Goal: Task Accomplishment & Management: Complete application form

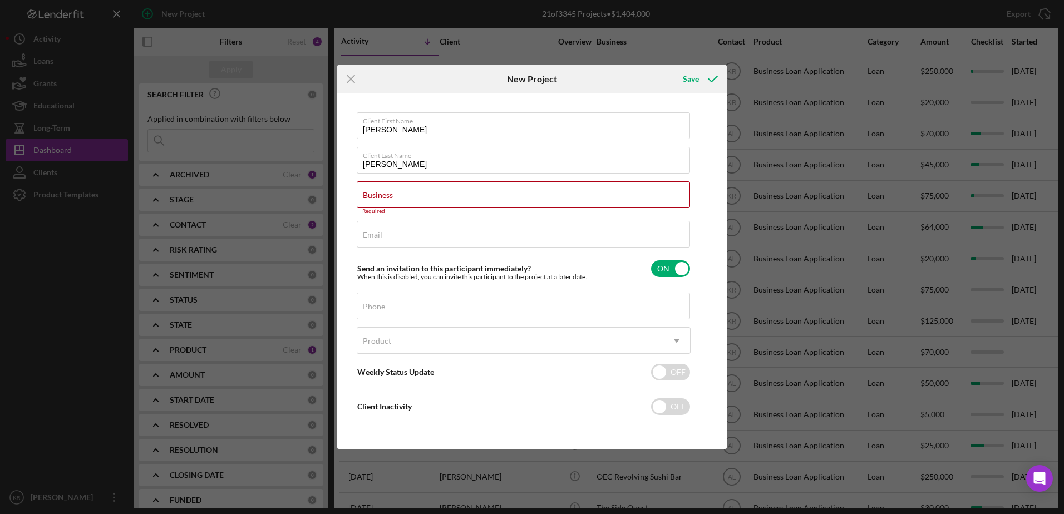
click at [378, 90] on div "Icon/Menu Close" at bounding box center [402, 79] width 130 height 28
click at [440, 197] on input "Business" at bounding box center [523, 194] width 333 height 27
click at [378, 188] on div "Business Required" at bounding box center [524, 197] width 334 height 33
click at [348, 91] on icon "Icon/Menu Close" at bounding box center [351, 79] width 28 height 28
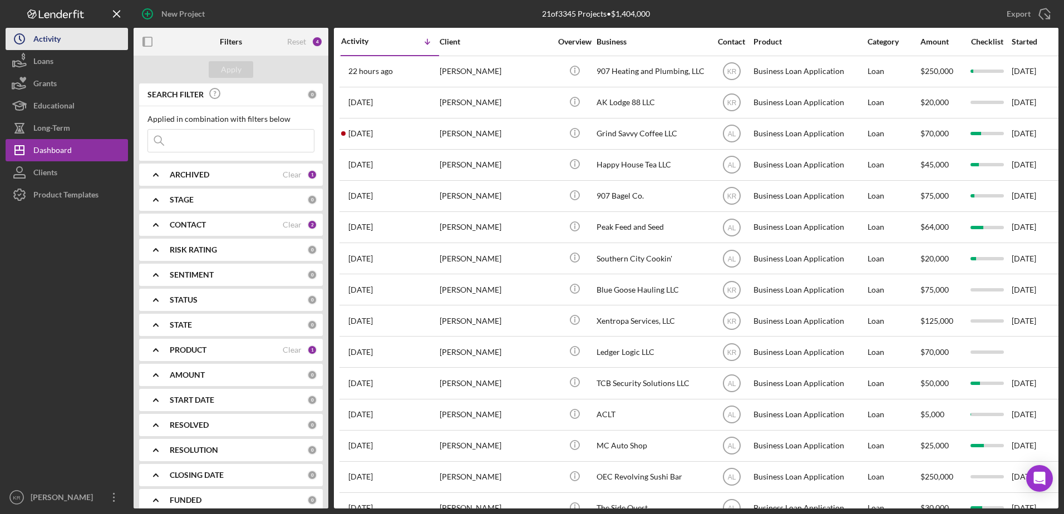
click at [72, 33] on button "Icon/History Activity" at bounding box center [67, 39] width 122 height 22
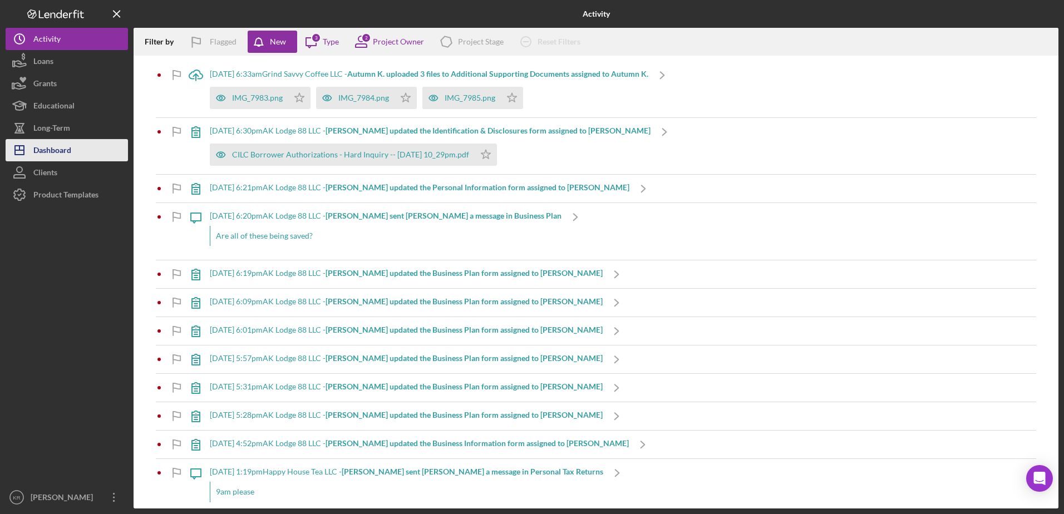
click at [60, 147] on div "Dashboard" at bounding box center [52, 151] width 38 height 25
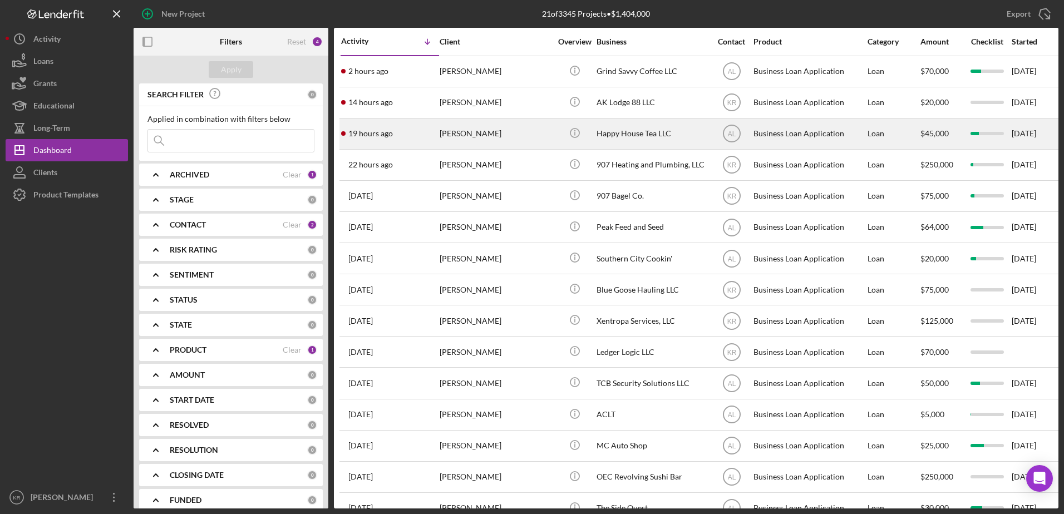
click at [480, 142] on div "[PERSON_NAME]" at bounding box center [494, 133] width 111 height 29
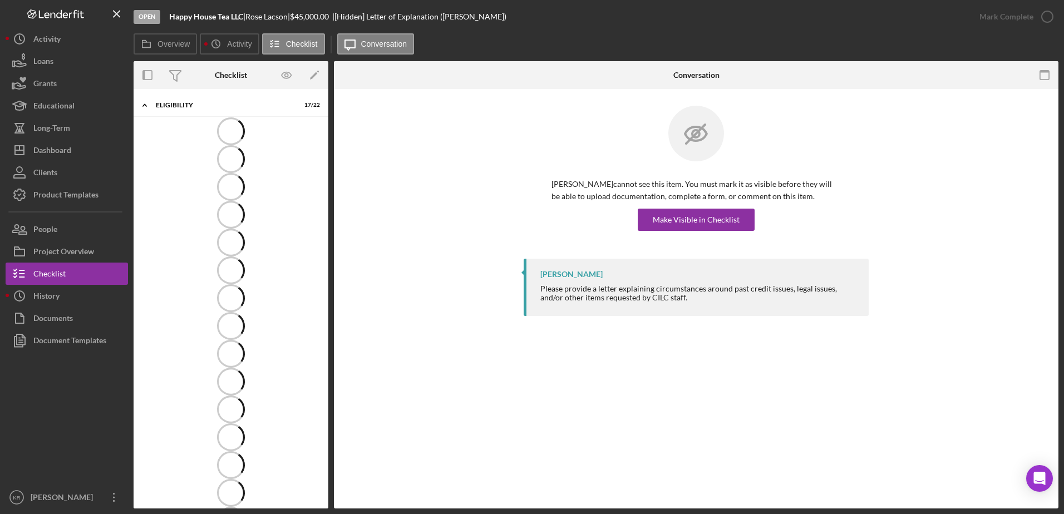
scroll to position [8, 0]
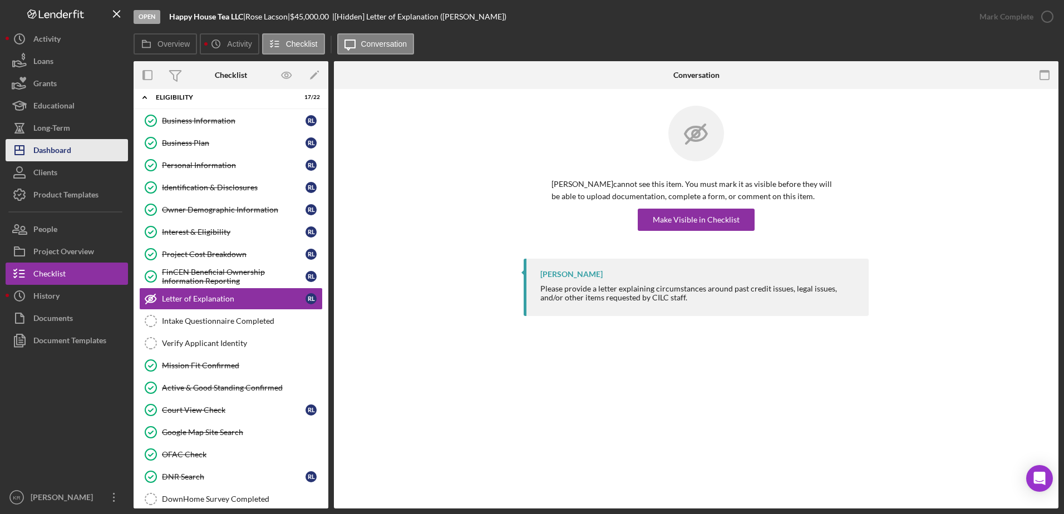
click at [91, 153] on button "Icon/Dashboard Dashboard" at bounding box center [67, 150] width 122 height 22
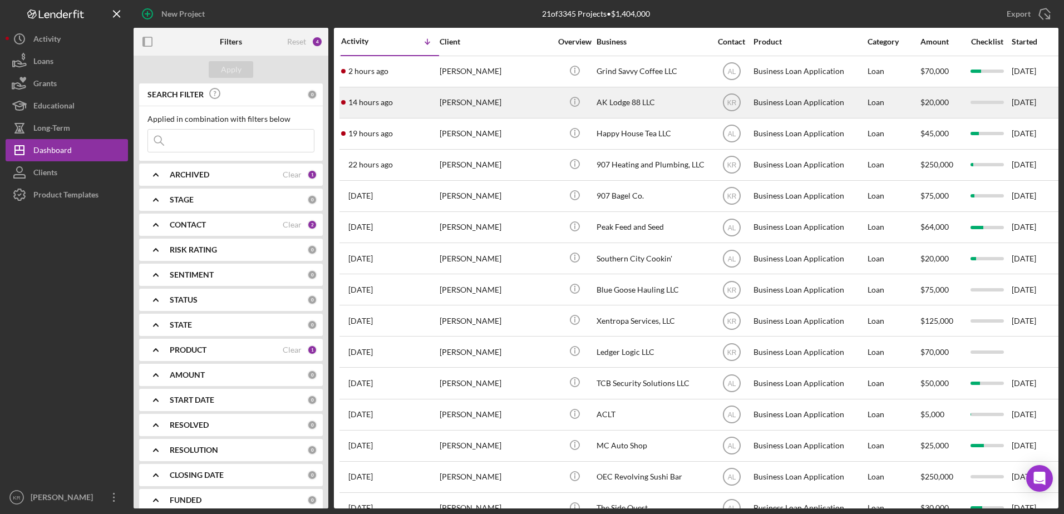
click at [491, 105] on div "[PERSON_NAME]" at bounding box center [494, 102] width 111 height 29
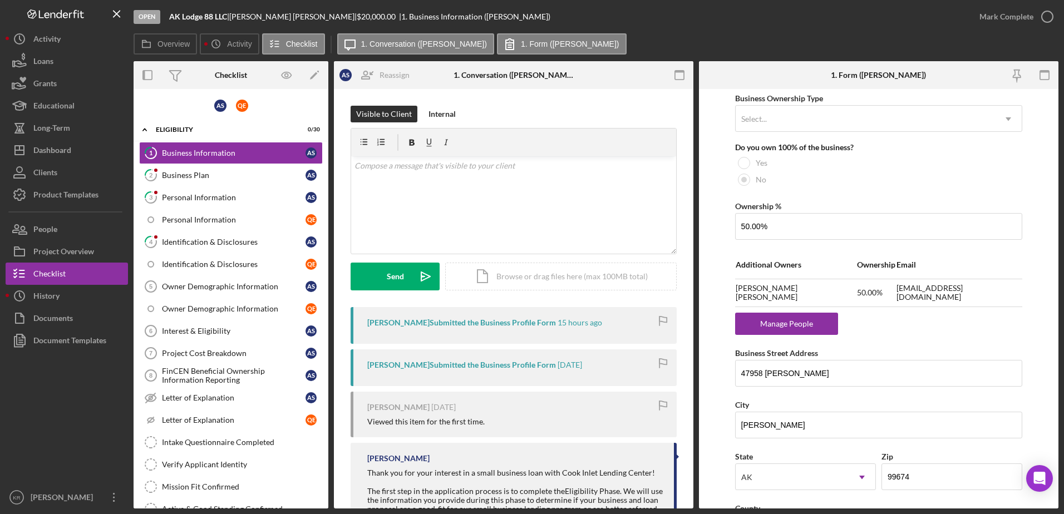
scroll to position [556, 0]
click at [181, 178] on div "Business Plan" at bounding box center [234, 175] width 144 height 9
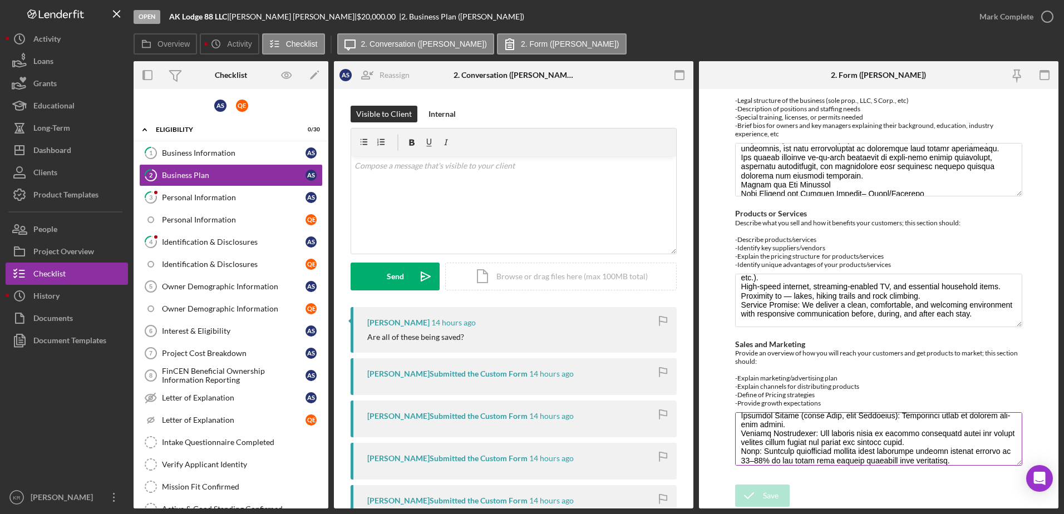
scroll to position [215, 0]
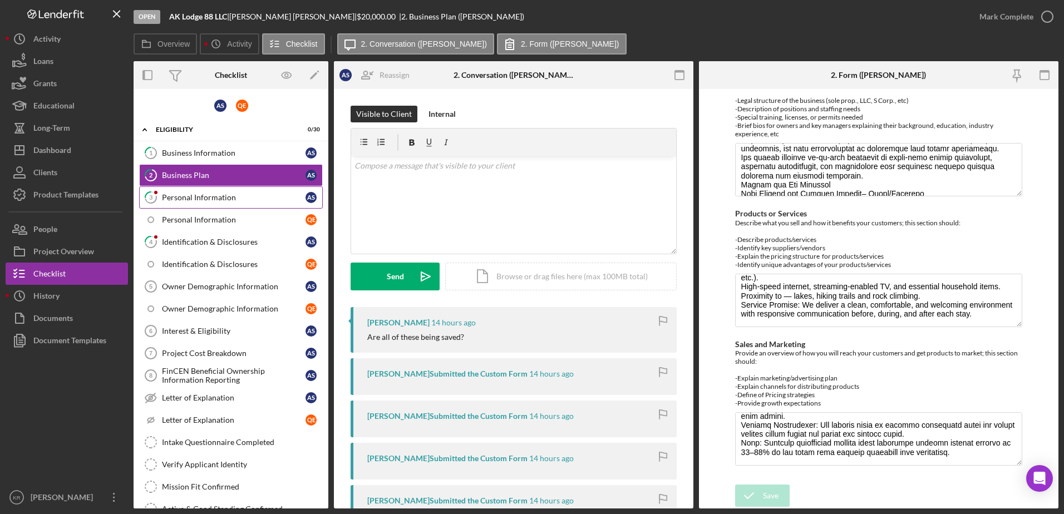
click at [225, 196] on div "Personal Information" at bounding box center [234, 197] width 144 height 9
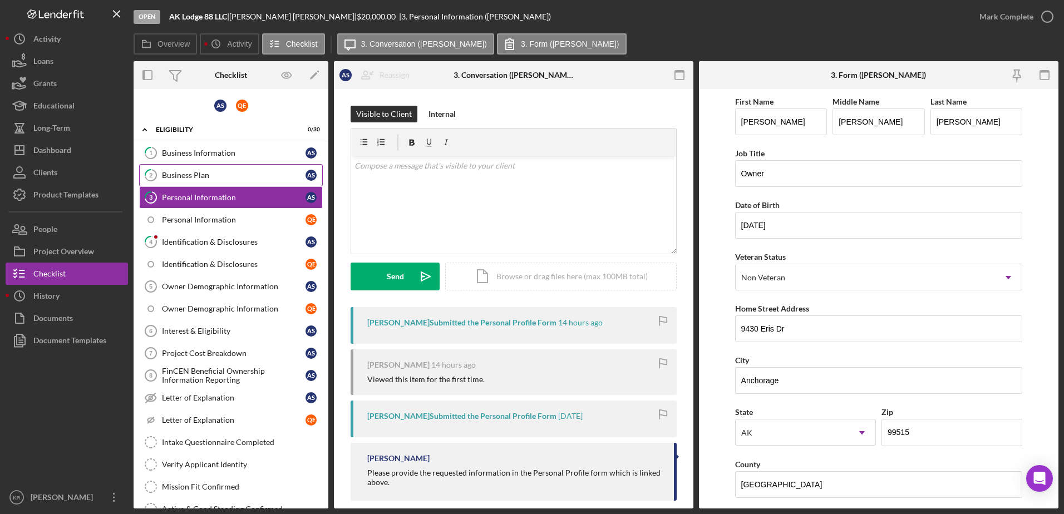
click at [211, 178] on div "Business Plan" at bounding box center [234, 175] width 144 height 9
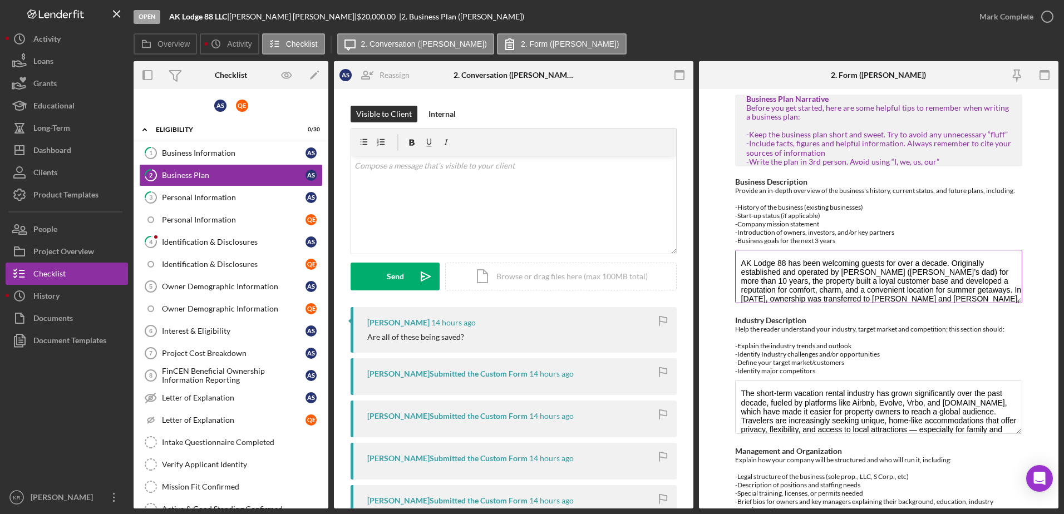
click at [1015, 303] on textarea "AK Lodge 88 has been welcoming guests for over a decade. Originally established…" at bounding box center [879, 276] width 288 height 53
click at [1013, 298] on textarea "AK Lodge 88 has been welcoming guests for over a decade. Originally established…" at bounding box center [879, 276] width 288 height 53
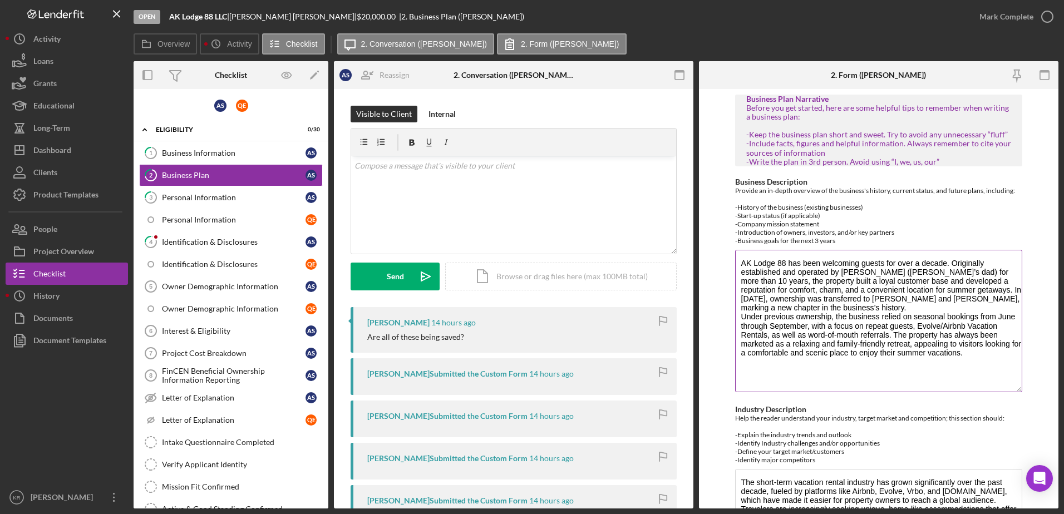
drag, startPoint x: 1015, startPoint y: 300, endPoint x: 999, endPoint y: 388, distance: 89.3
click at [999, 388] on textarea "AK Lodge 88 has been welcoming guests for over a decade. Originally established…" at bounding box center [879, 321] width 288 height 142
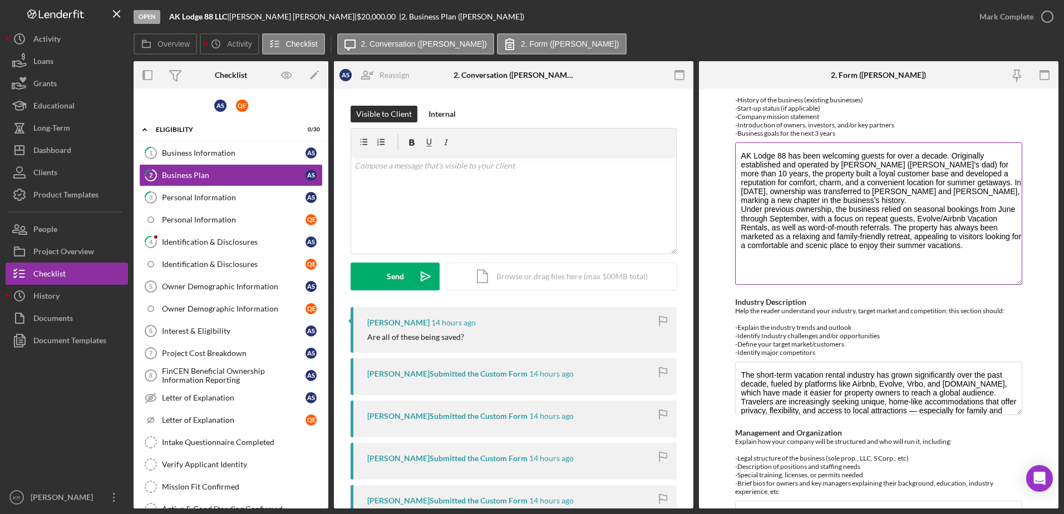
scroll to position [111, 0]
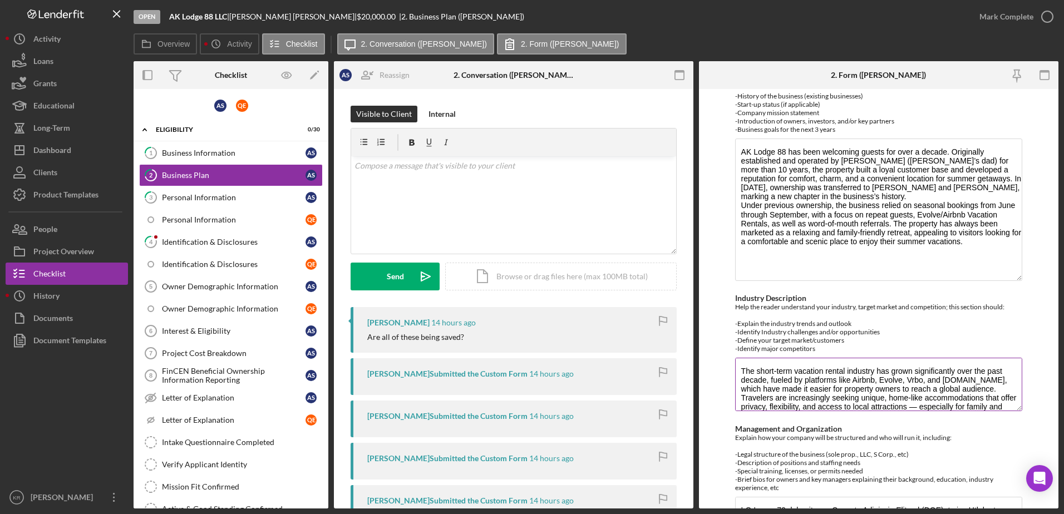
click at [1015, 412] on div "Industry Description Help the reader understand your industry, target market an…" at bounding box center [879, 354] width 288 height 120
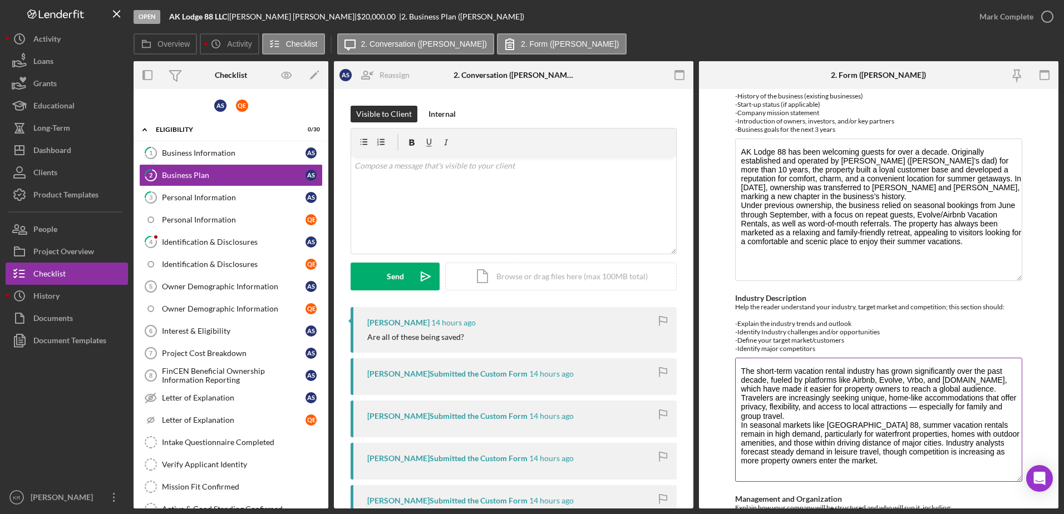
drag, startPoint x: 1015, startPoint y: 409, endPoint x: 989, endPoint y: 479, distance: 75.3
click at [989, 479] on textarea "The short-term vacation rental industry has grown significantly over the past d…" at bounding box center [879, 420] width 288 height 124
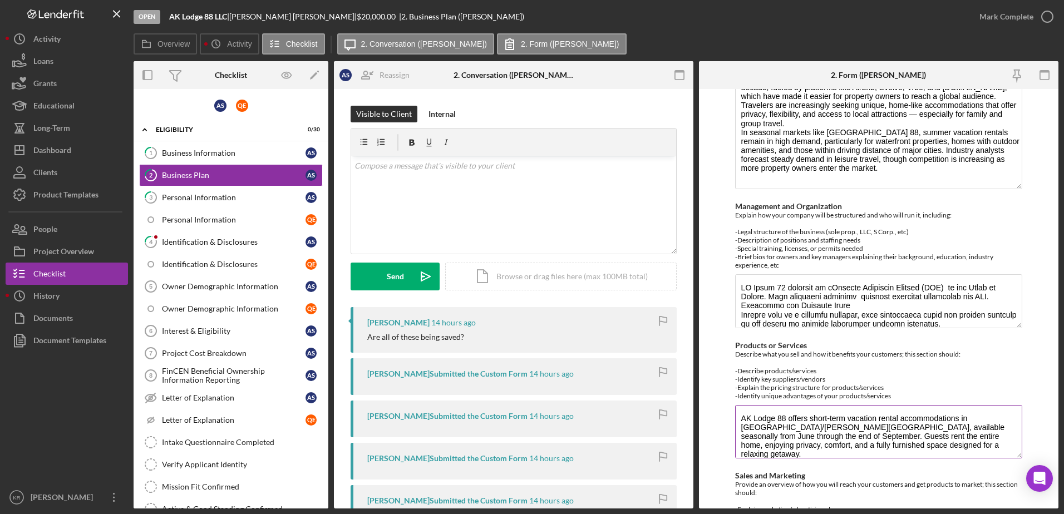
scroll to position [445, 0]
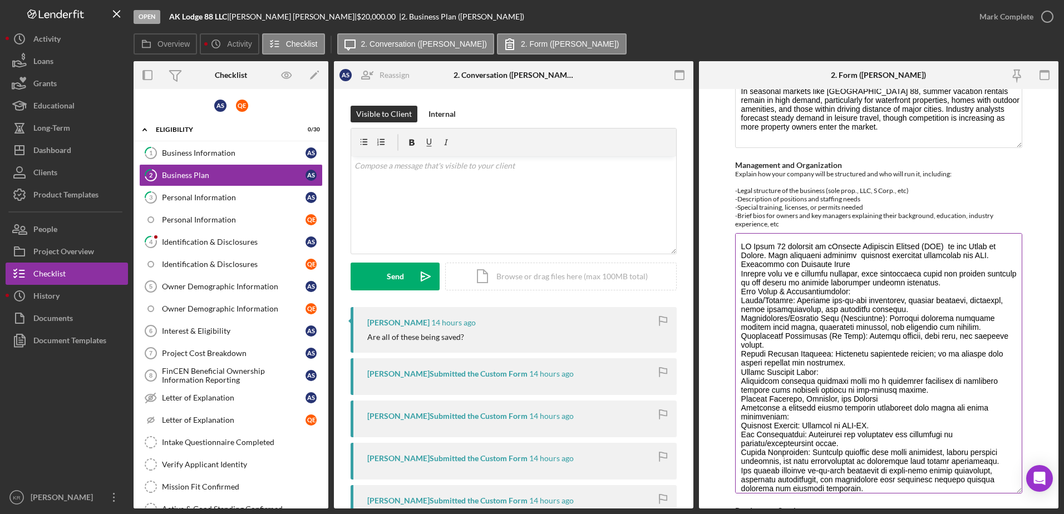
drag, startPoint x: 1015, startPoint y: 280, endPoint x: 973, endPoint y: 487, distance: 211.0
click at [973, 487] on textarea "Management and Organization" at bounding box center [879, 363] width 288 height 260
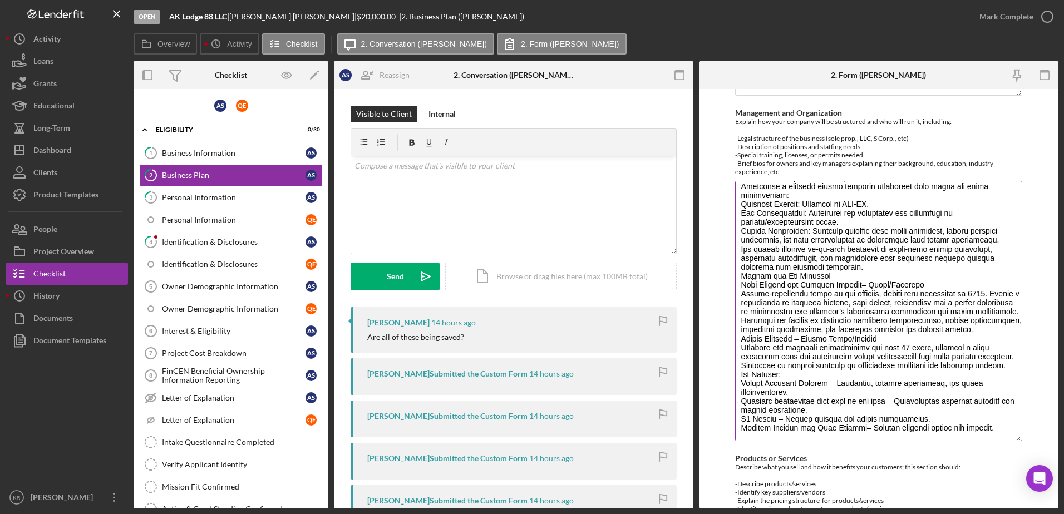
scroll to position [612, 0]
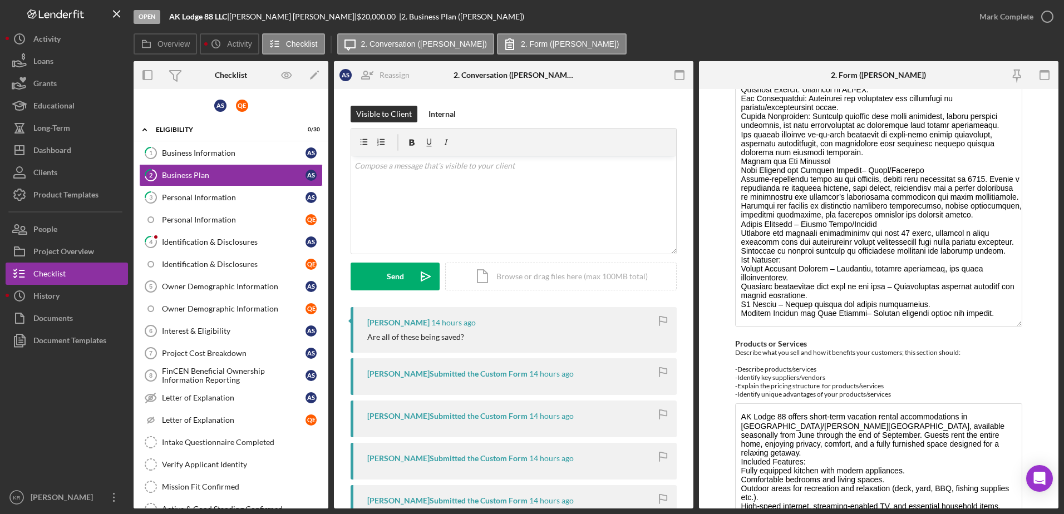
drag, startPoint x: 1016, startPoint y: 455, endPoint x: 1007, endPoint y: 542, distance: 87.7
click at [1007, 513] on html "Open AK Lodge 88 LLC | [PERSON_NAME] | $20,000.00 | 2. Business Plan ([PERSON_N…" at bounding box center [532, 257] width 1064 height 514
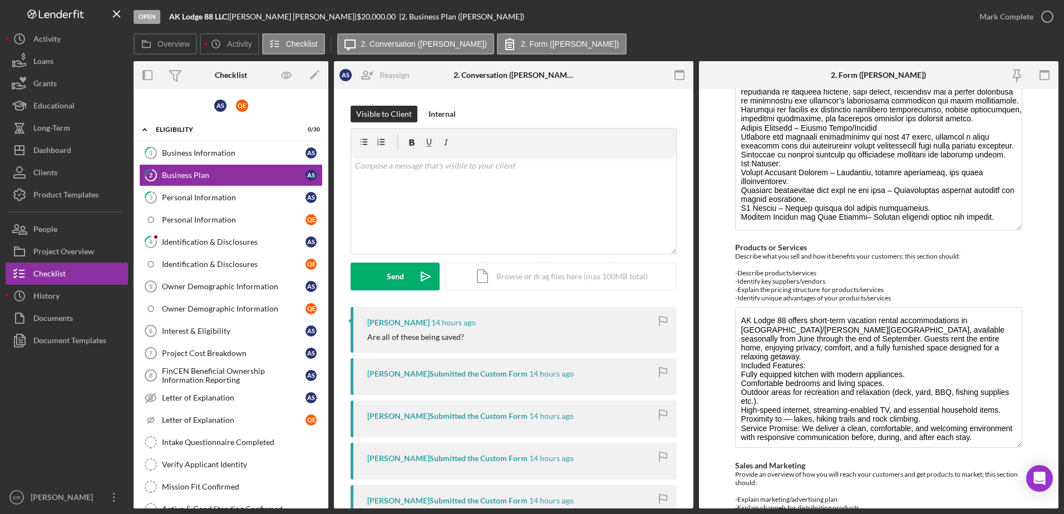
scroll to position [829, 0]
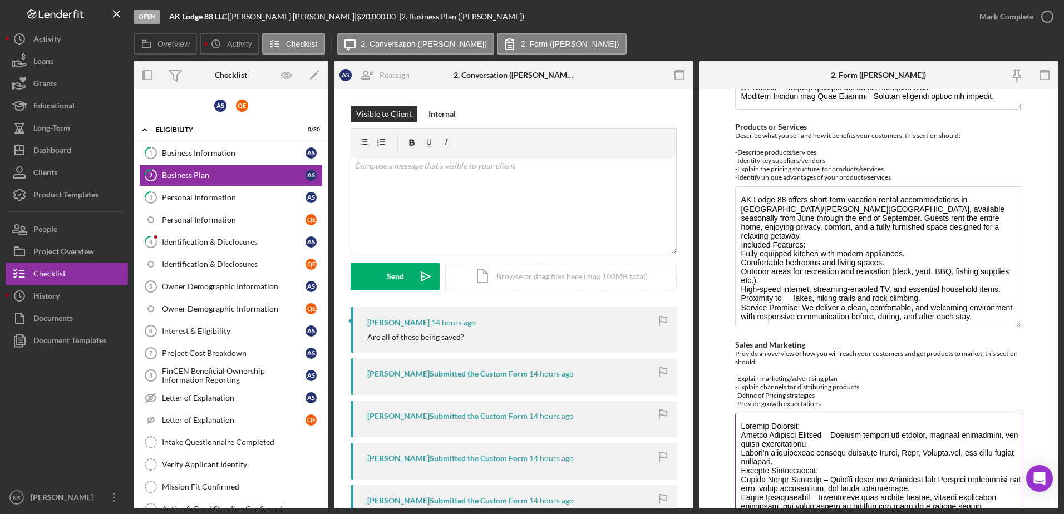
drag, startPoint x: 1015, startPoint y: 465, endPoint x: 986, endPoint y: 507, distance: 51.1
click at [986, 513] on html "Open AK Lodge 88 LLC | [PERSON_NAME] | $20,000.00 | 2. Business Plan ([PERSON_N…" at bounding box center [532, 257] width 1064 height 514
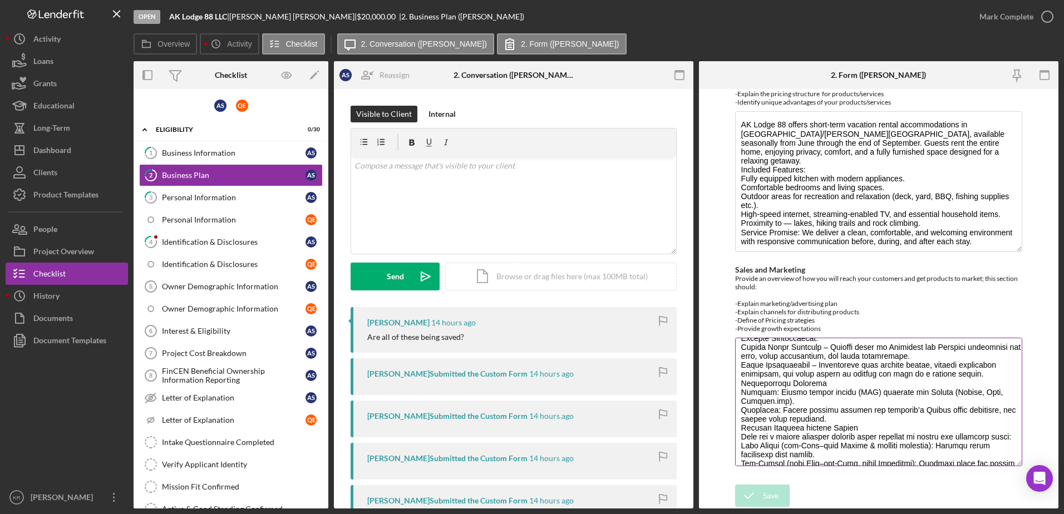
scroll to position [140, 0]
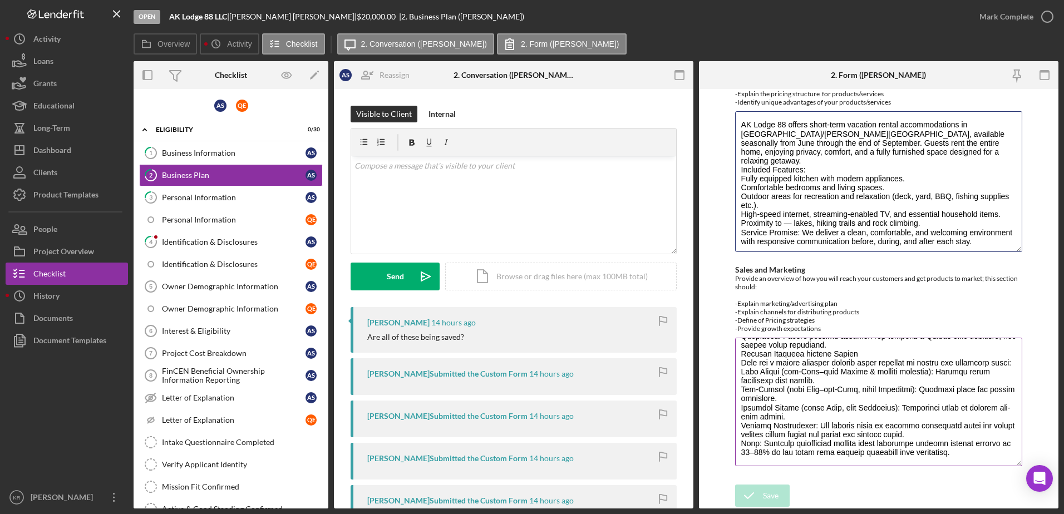
drag, startPoint x: 1016, startPoint y: 252, endPoint x: 1015, endPoint y: 287, distance: 35.0
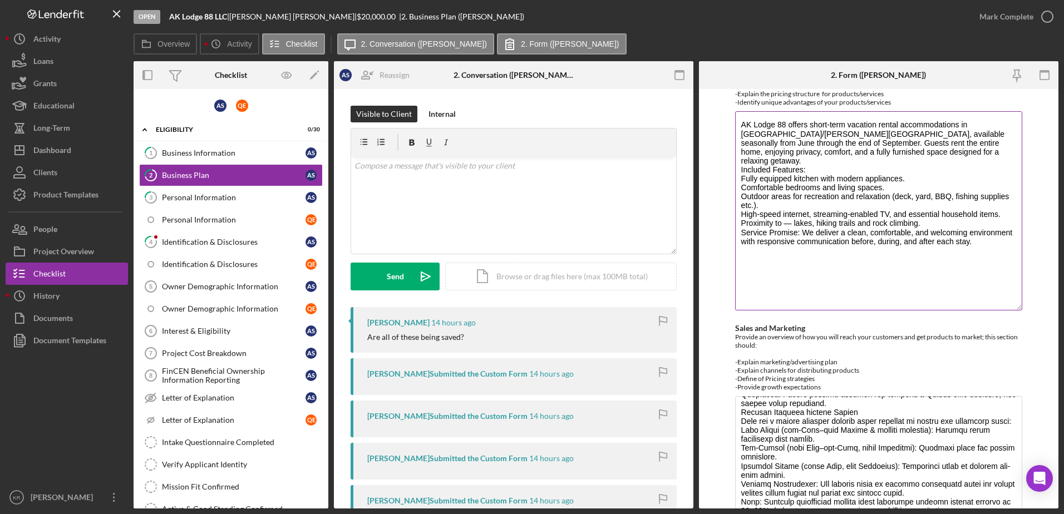
drag, startPoint x: 1016, startPoint y: 245, endPoint x: 1006, endPoint y: 303, distance: 59.4
click at [1006, 303] on textarea "AK Lodge 88 offers short-term vacation rental accommodations in [GEOGRAPHIC_DAT…" at bounding box center [879, 210] width 288 height 199
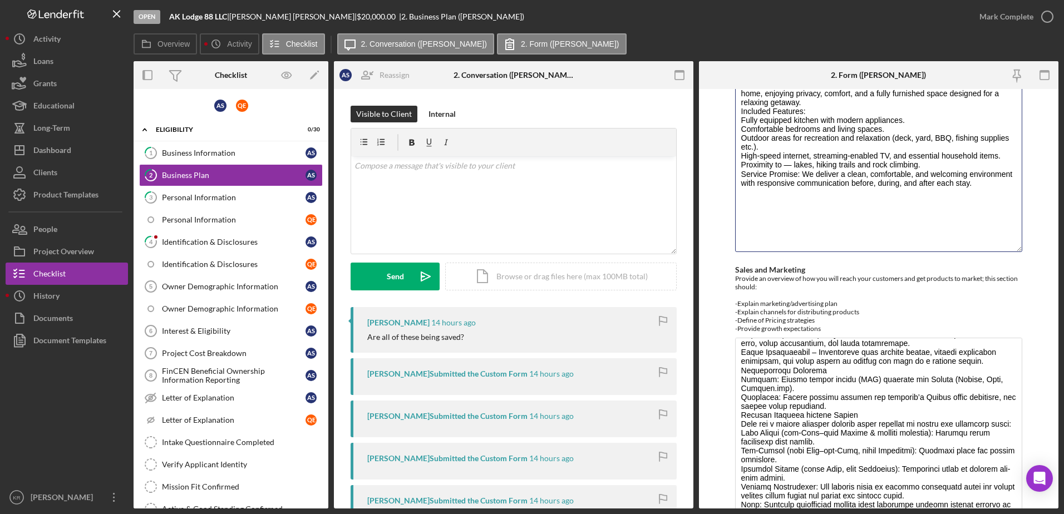
scroll to position [62, 0]
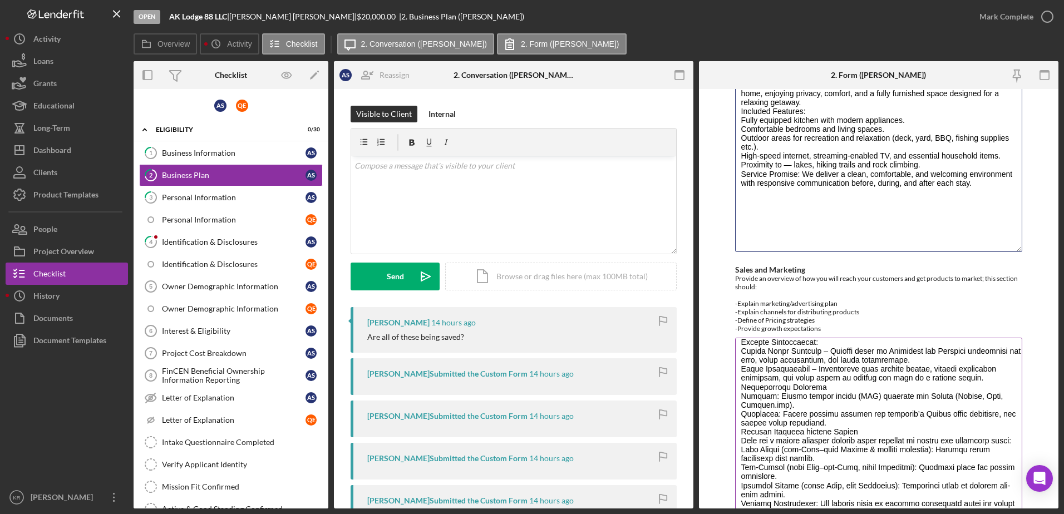
drag, startPoint x: 1016, startPoint y: 464, endPoint x: 960, endPoint y: 481, distance: 58.1
click at [1003, 513] on html "Open AK Lodge 88 LLC | [PERSON_NAME] | $20,000.00 | 2. Business Plan ([PERSON_N…" at bounding box center [532, 257] width 1064 height 514
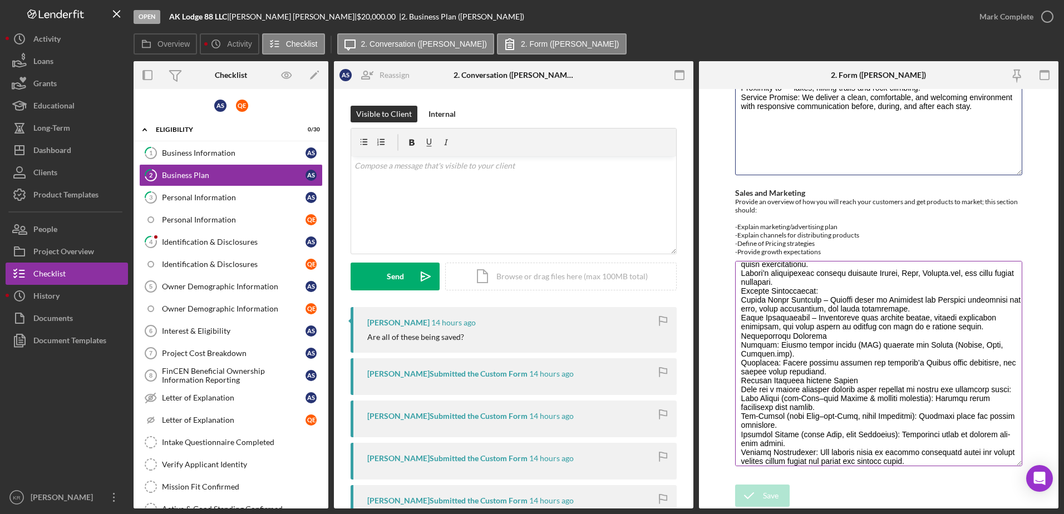
scroll to position [0, 0]
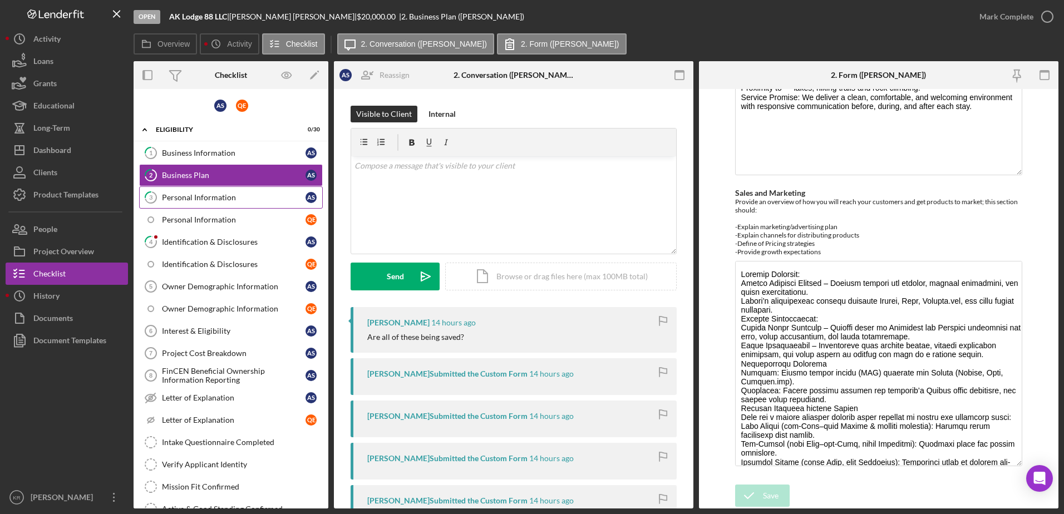
click at [255, 208] on link "3 Personal Information A S" at bounding box center [231, 197] width 184 height 22
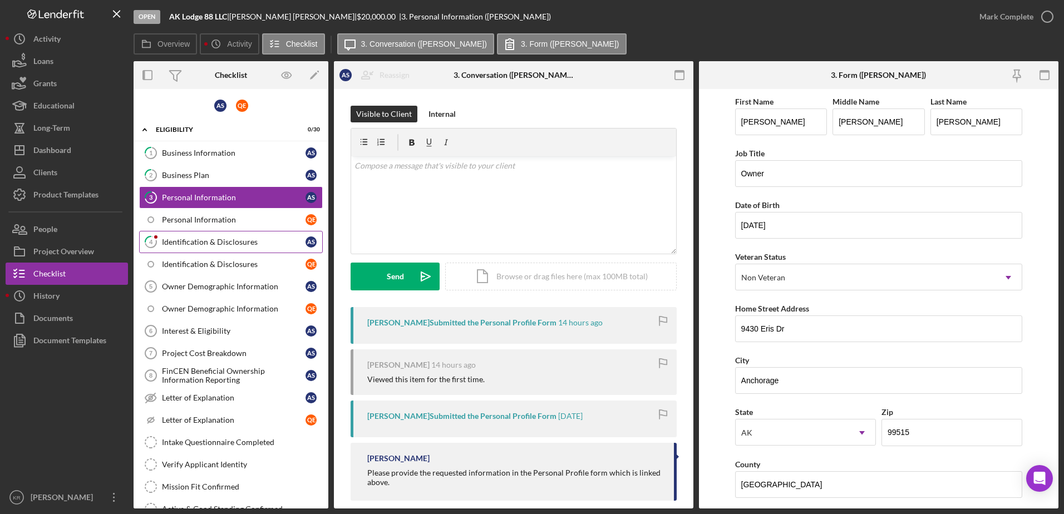
click at [234, 238] on div "Identification & Disclosures" at bounding box center [234, 242] width 144 height 9
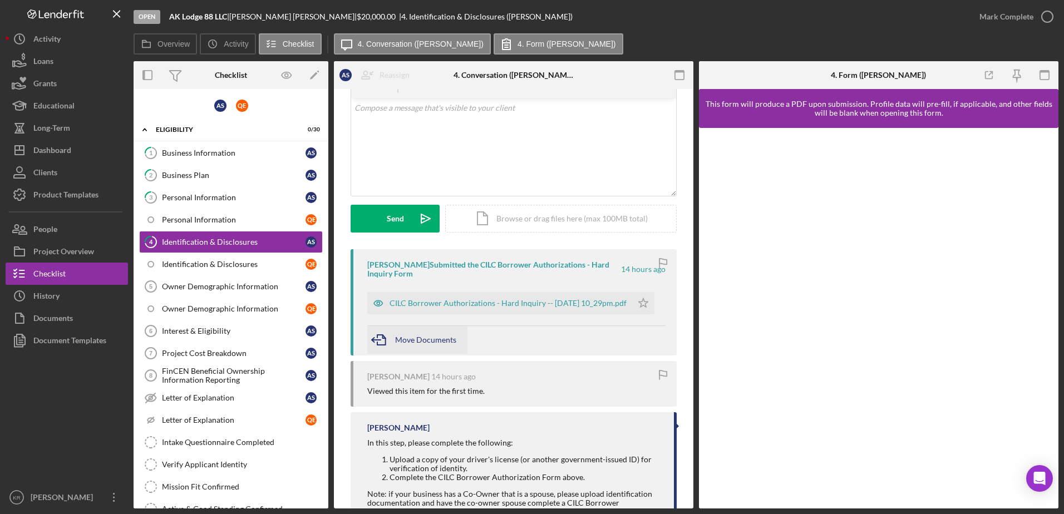
scroll to position [56, 0]
click at [446, 301] on div "CILC Borrower Authorizations - Hard Inquiry -- [DATE] 10_29pm.pdf" at bounding box center [507, 305] width 237 height 9
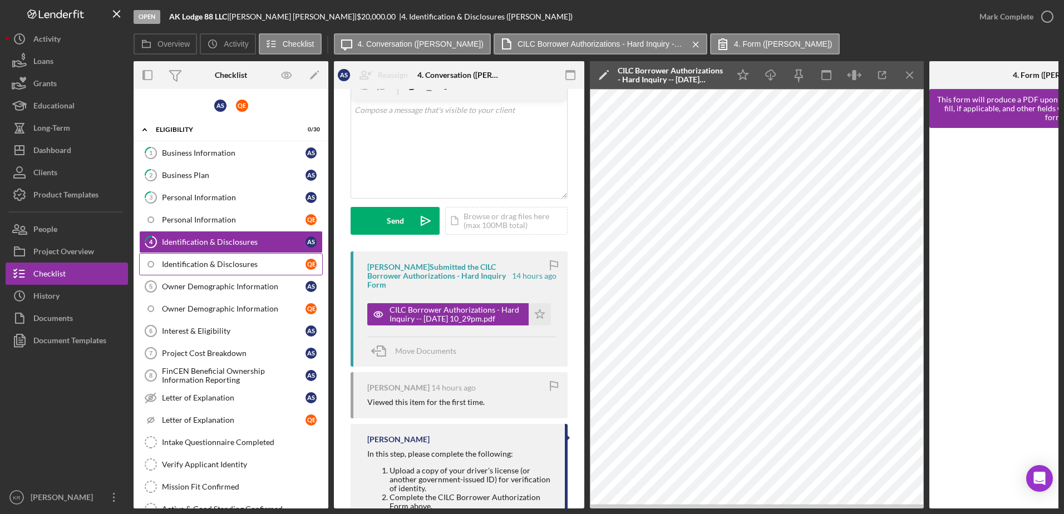
click at [207, 259] on link "Identification & Disclosures Q E" at bounding box center [231, 264] width 184 height 22
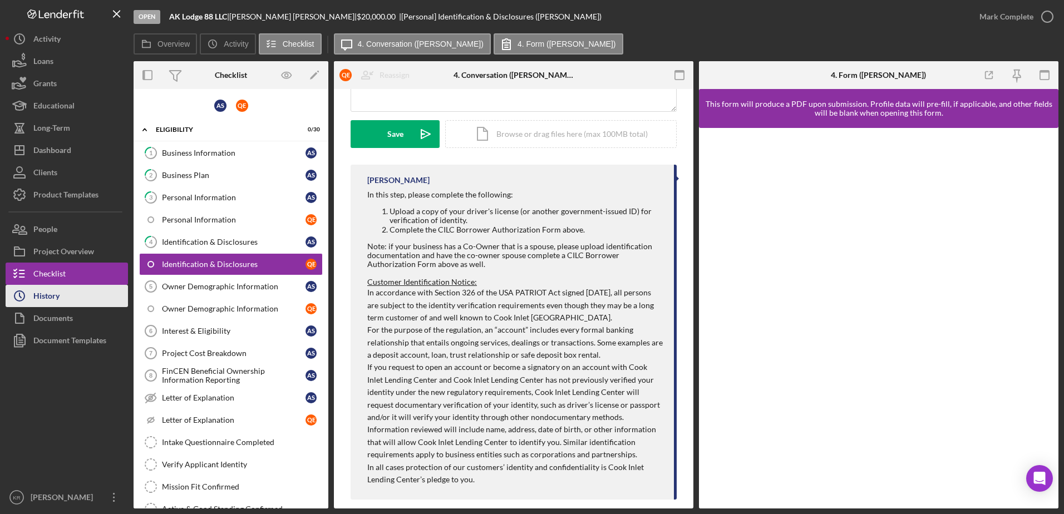
scroll to position [299, 0]
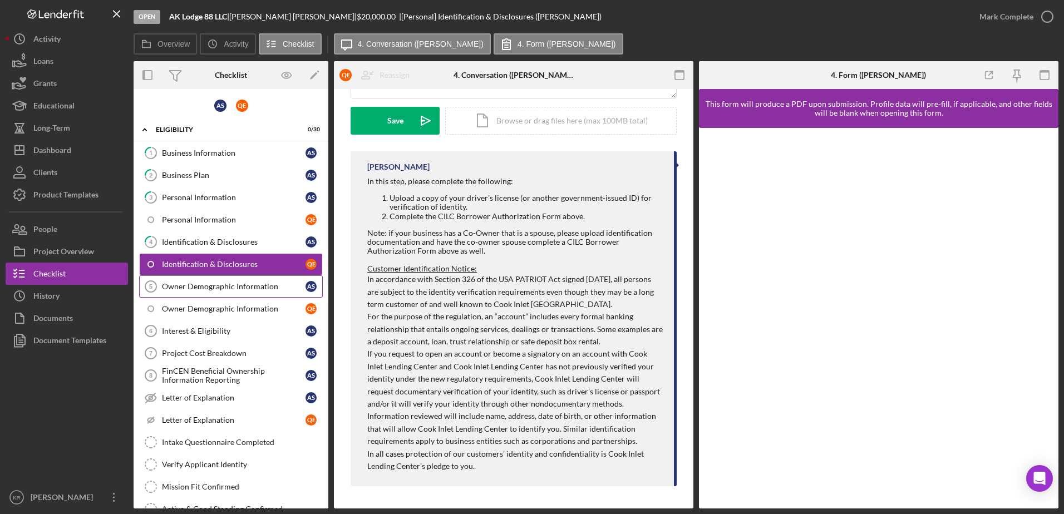
click at [236, 284] on div "Owner Demographic Information" at bounding box center [234, 286] width 144 height 9
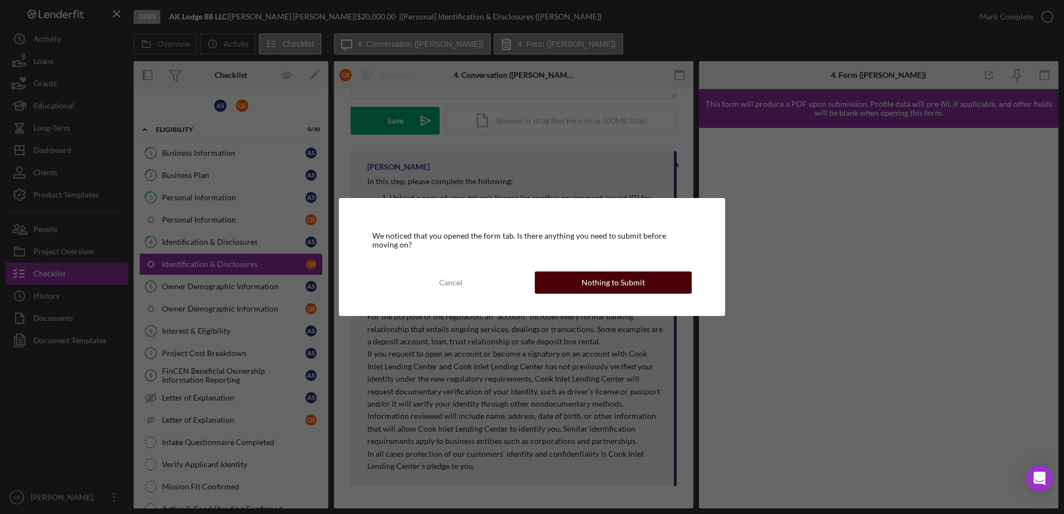
click at [561, 290] on button "Nothing to Submit" at bounding box center [613, 282] width 157 height 22
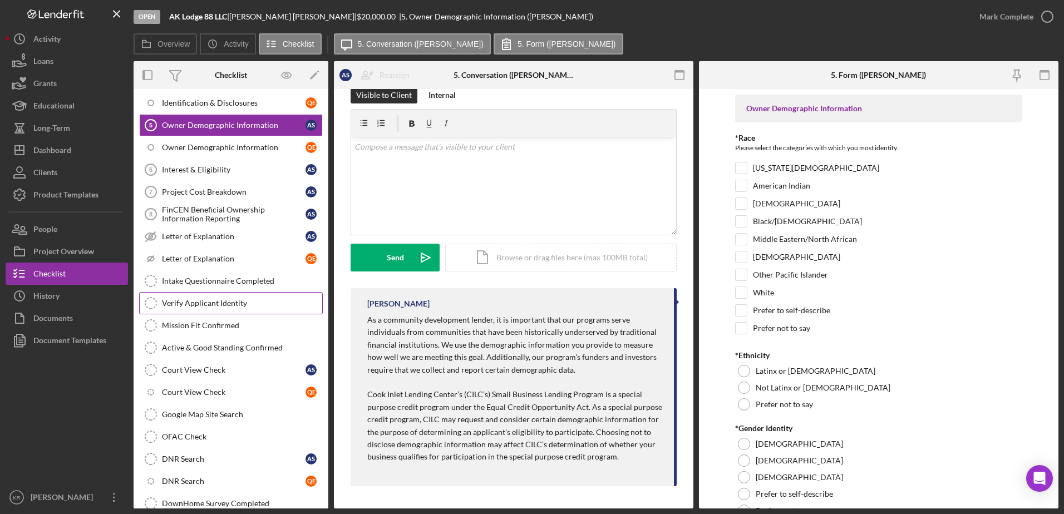
scroll to position [167, 0]
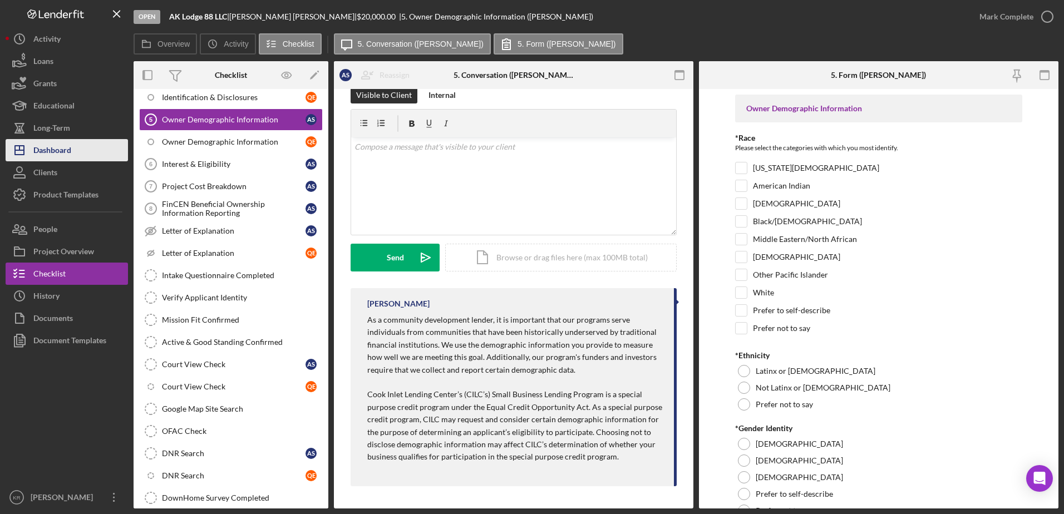
click at [94, 141] on button "Icon/Dashboard Dashboard" at bounding box center [67, 150] width 122 height 22
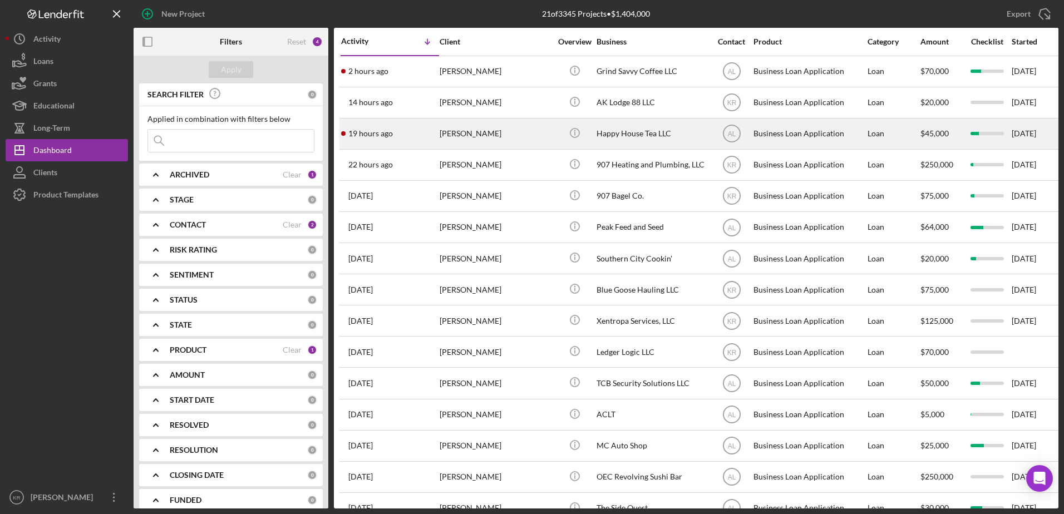
click at [512, 145] on div "[PERSON_NAME]" at bounding box center [494, 133] width 111 height 29
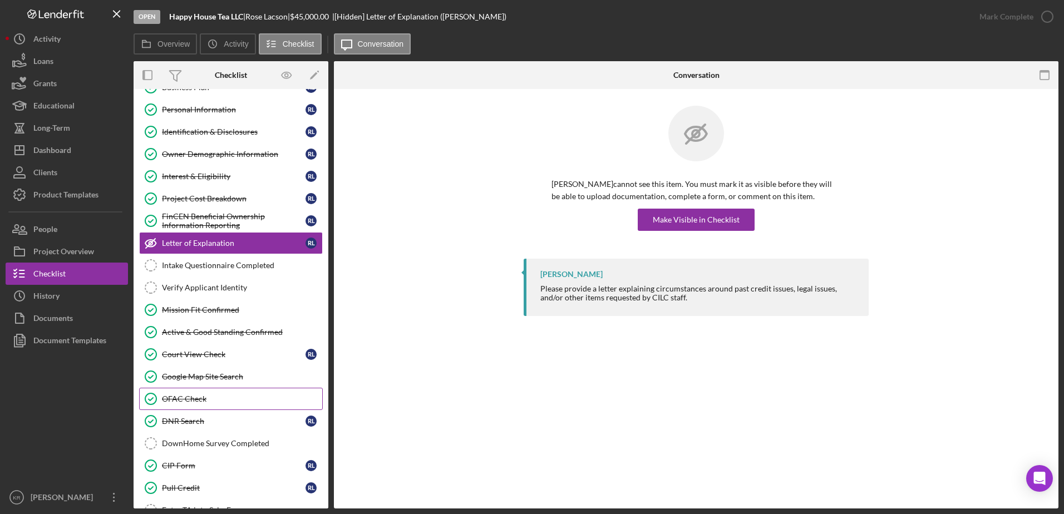
scroll to position [175, 0]
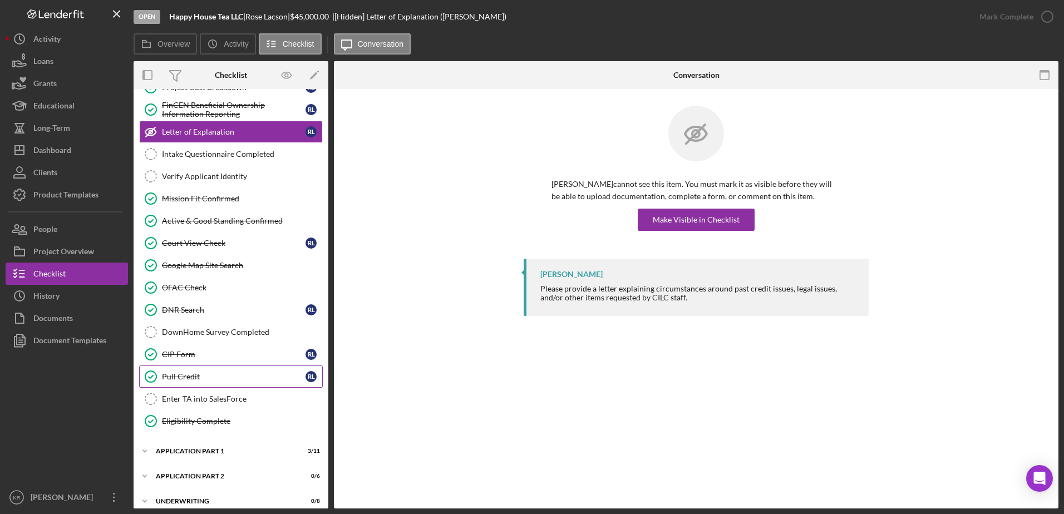
click at [196, 379] on div "Pull Credit" at bounding box center [234, 376] width 144 height 9
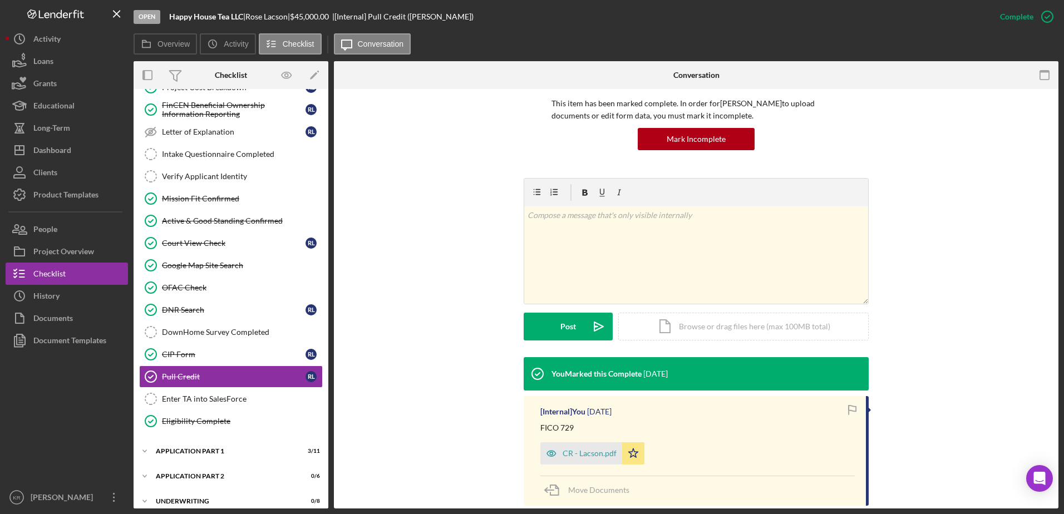
scroll to position [167, 0]
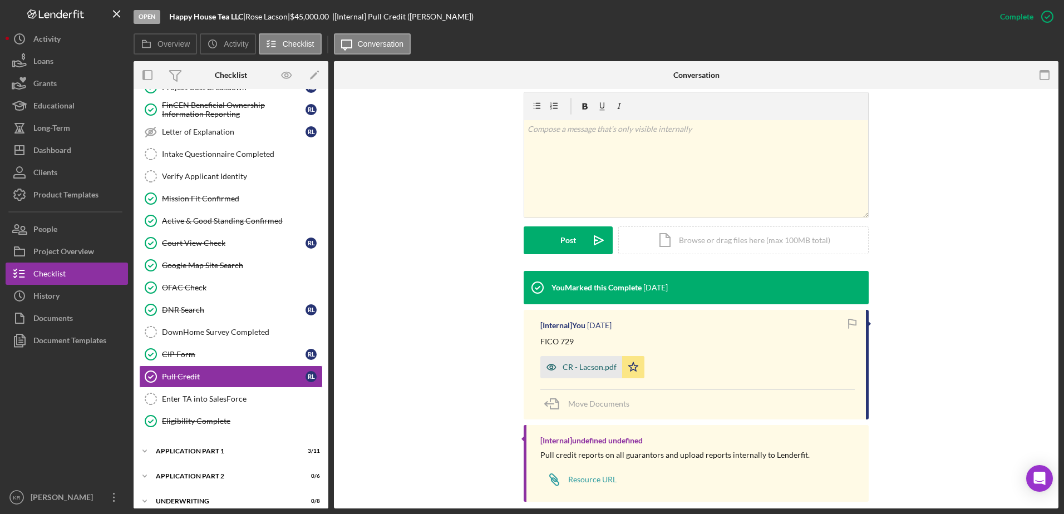
click at [567, 370] on div "CR - Lacson.pdf" at bounding box center [589, 367] width 54 height 9
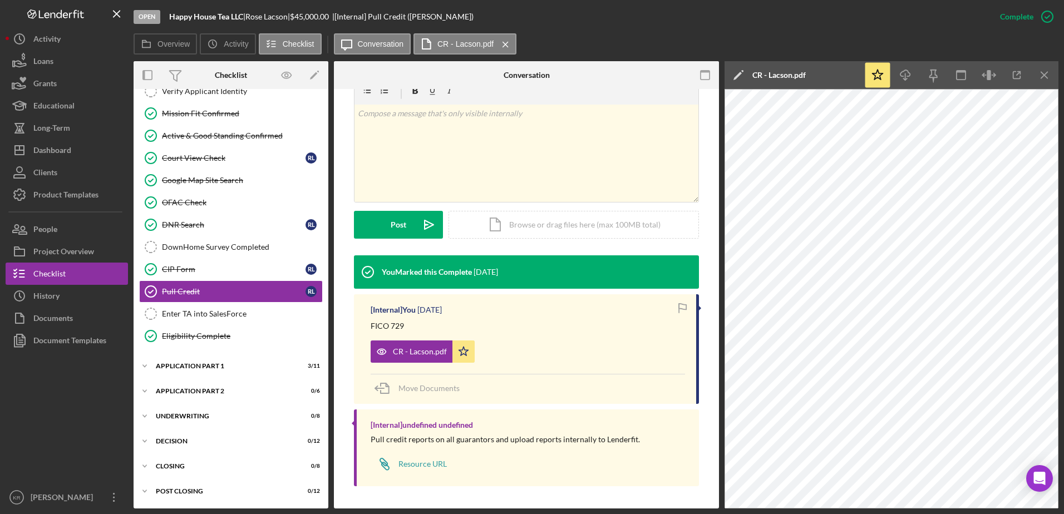
scroll to position [0, 0]
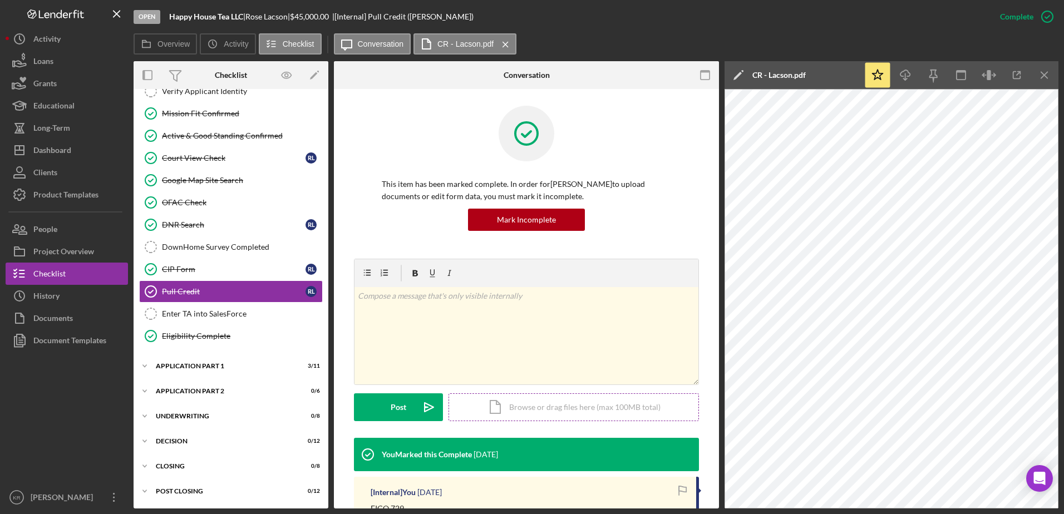
click at [602, 417] on div "Icon/Document Browse or drag files here (max 100MB total) Tap to choose files o…" at bounding box center [573, 407] width 250 height 28
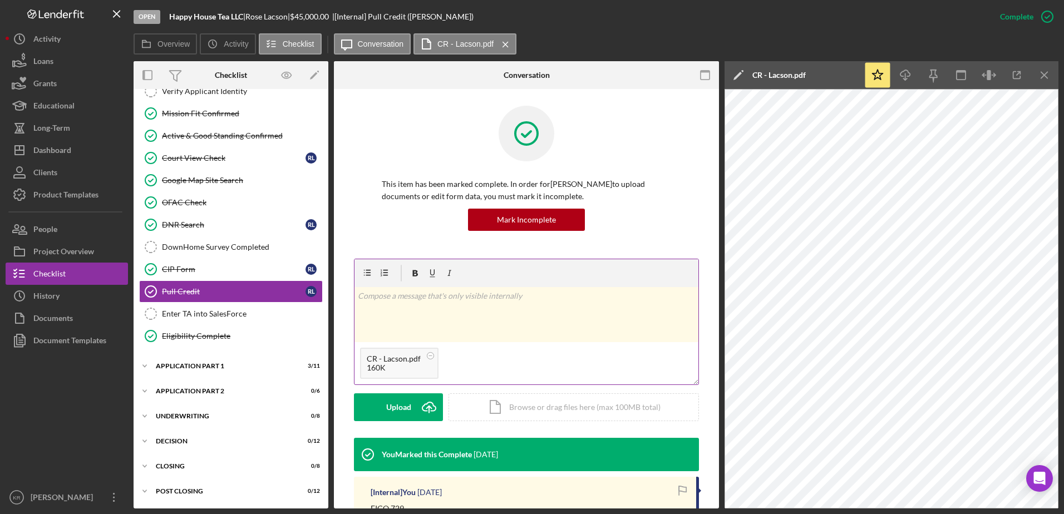
click at [367, 361] on div "CR - Lacson.pdf" at bounding box center [394, 358] width 54 height 9
click at [429, 355] on circle at bounding box center [430, 355] width 7 height 7
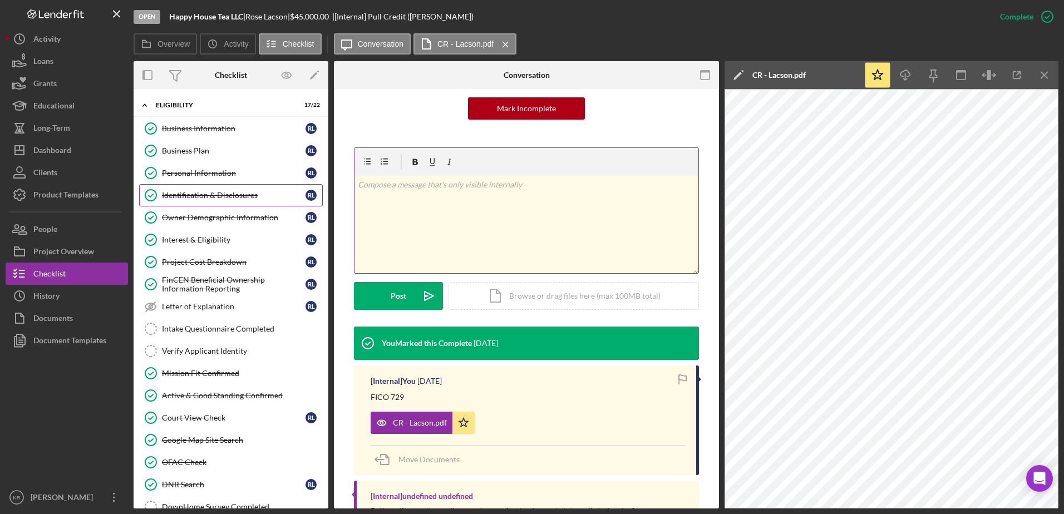
click at [208, 196] on div "Identification & Disclosures" at bounding box center [234, 195] width 144 height 9
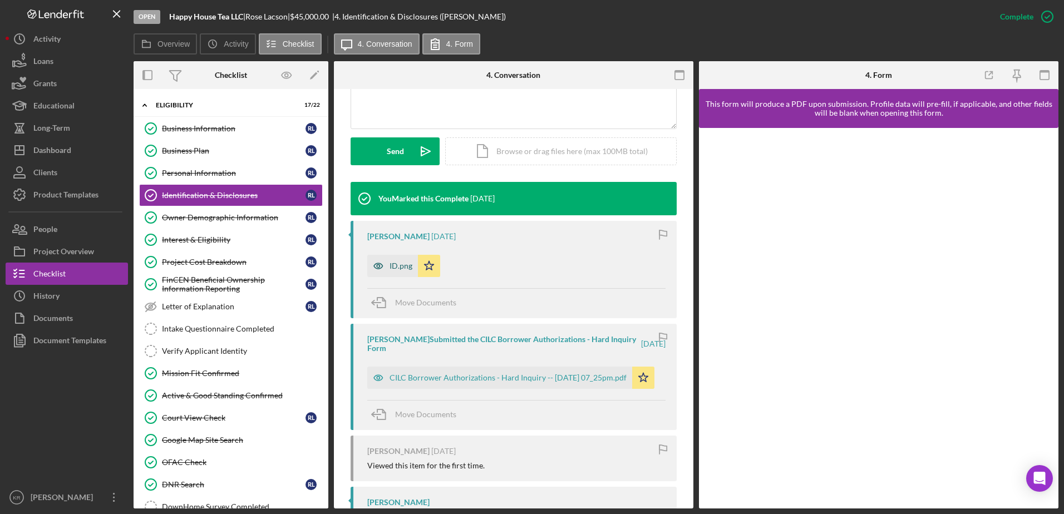
click at [389, 270] on div "ID.png" at bounding box center [400, 265] width 23 height 9
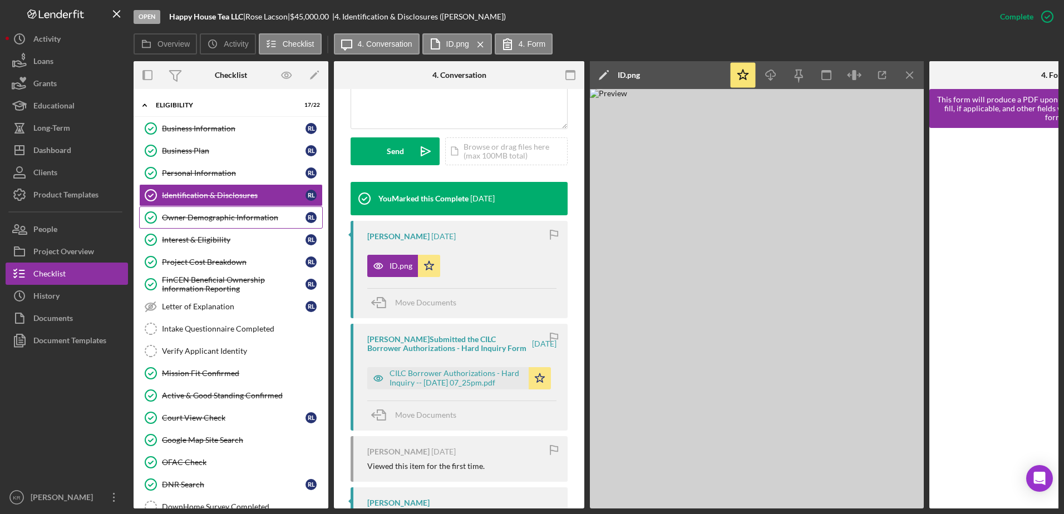
click at [224, 215] on div "Owner Demographic Information" at bounding box center [234, 217] width 144 height 9
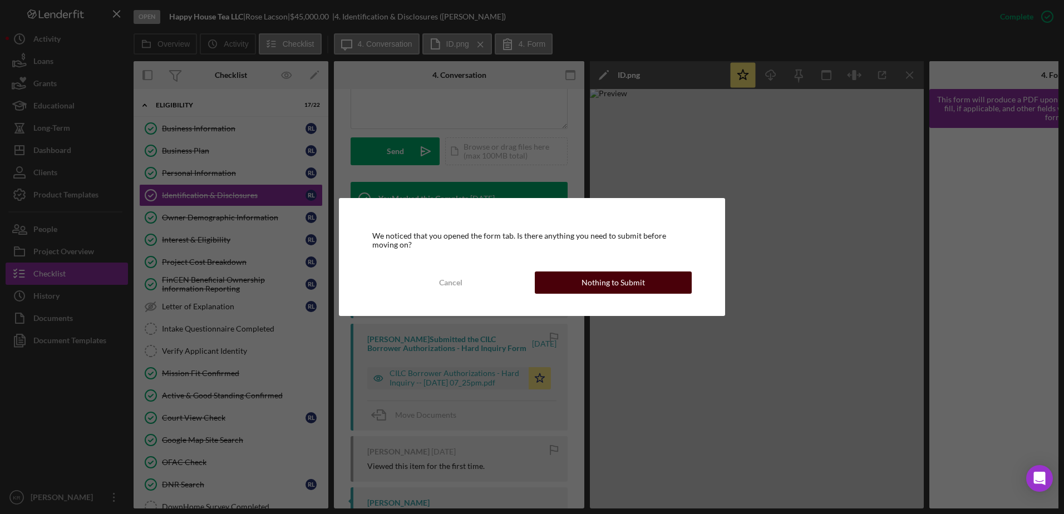
drag, startPoint x: 585, startPoint y: 299, endPoint x: 585, endPoint y: 288, distance: 10.6
click at [585, 298] on div "We noticed that you opened the form tab. Is there anything you need to submit b…" at bounding box center [532, 257] width 386 height 118
click at [584, 285] on div "Nothing to Submit" at bounding box center [612, 282] width 63 height 22
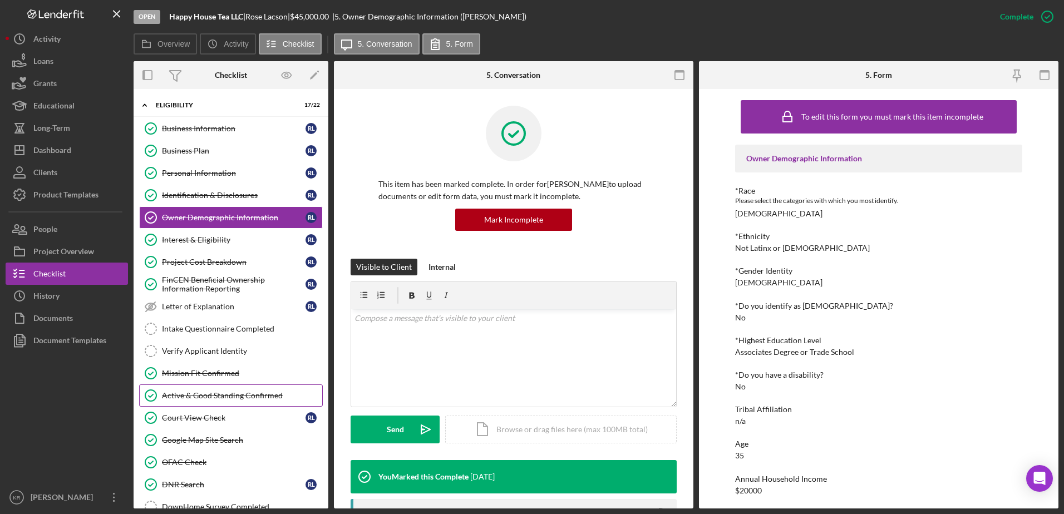
scroll to position [56, 0]
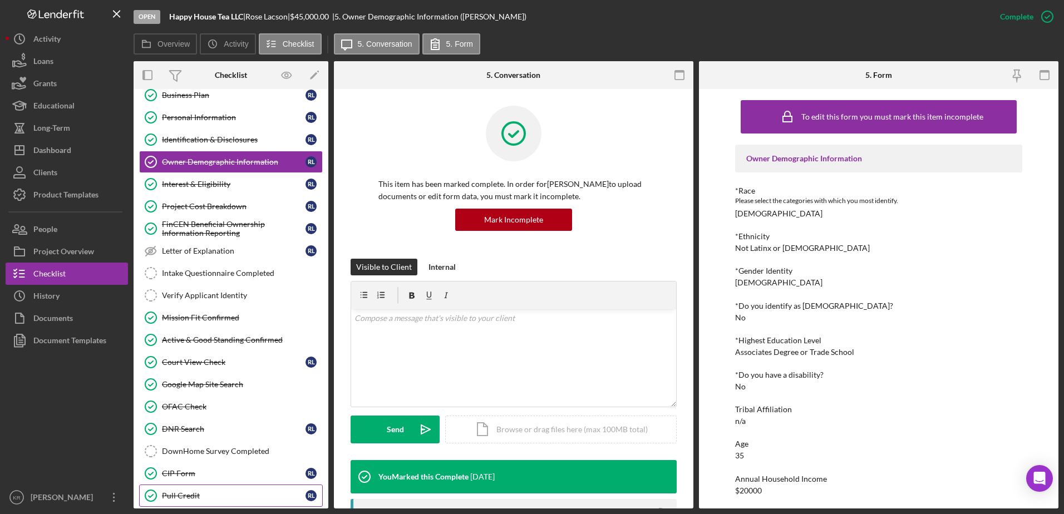
click at [186, 496] on div "Pull Credit" at bounding box center [234, 495] width 144 height 9
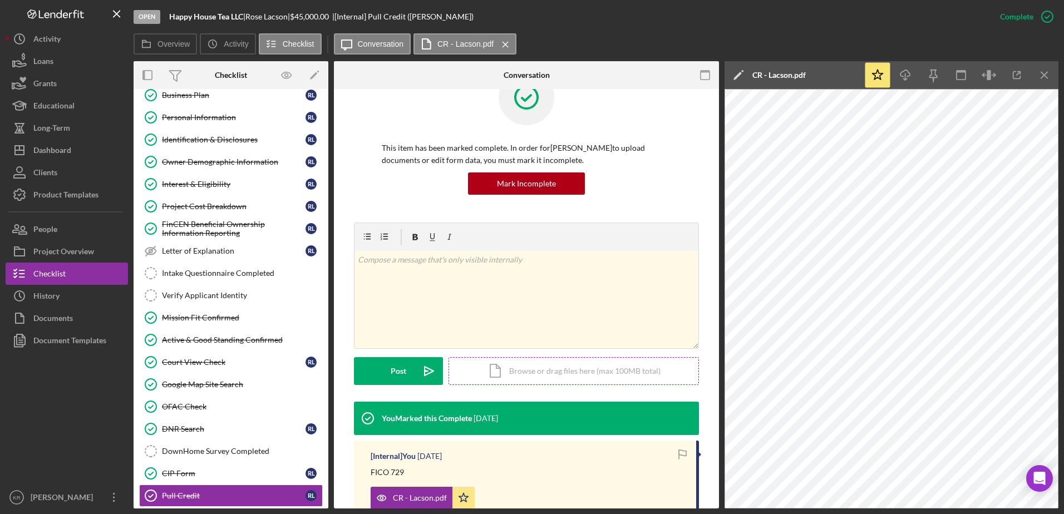
scroll to position [56, 0]
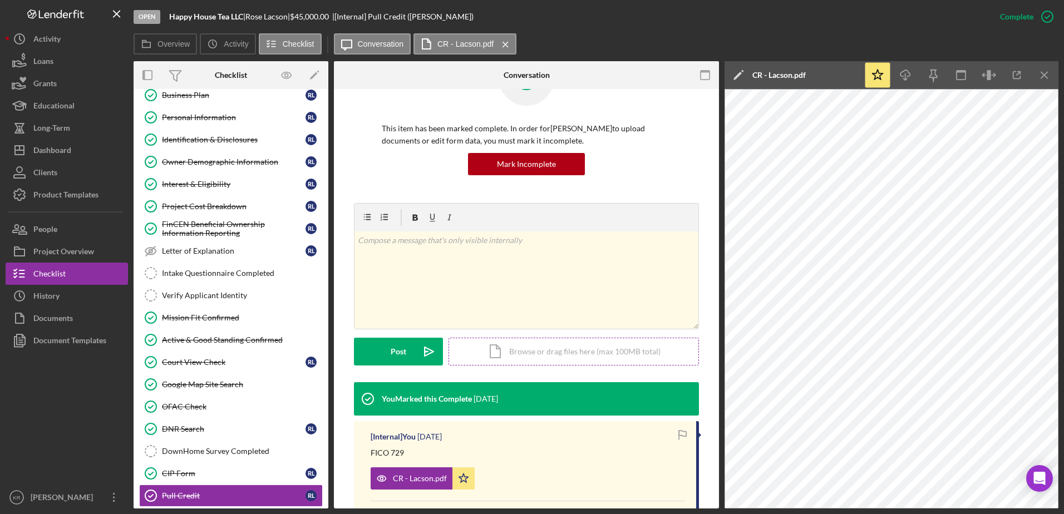
click at [591, 348] on div "Icon/Document Browse or drag files here (max 100MB total) Tap to choose files o…" at bounding box center [573, 352] width 250 height 28
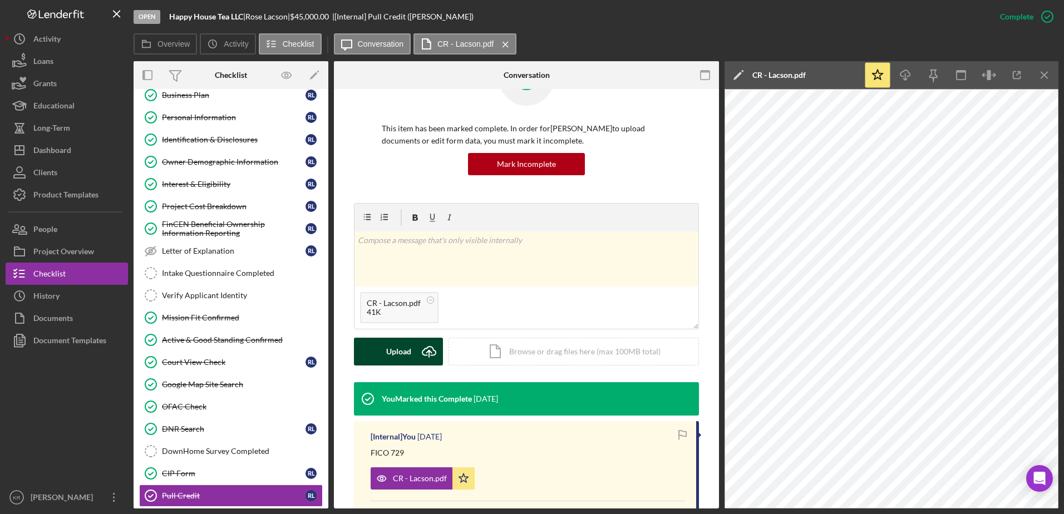
click at [393, 355] on div "Upload" at bounding box center [398, 352] width 25 height 28
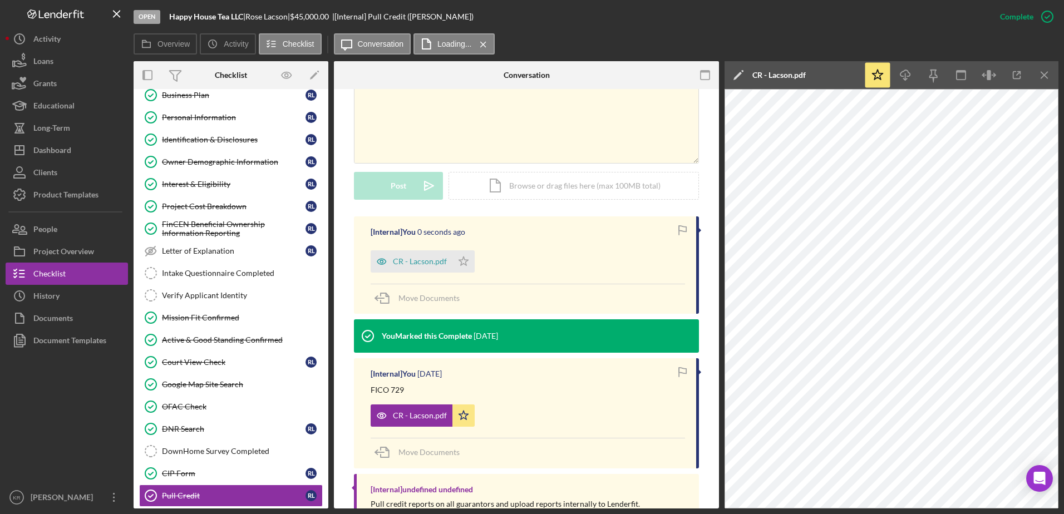
scroll to position [222, 0]
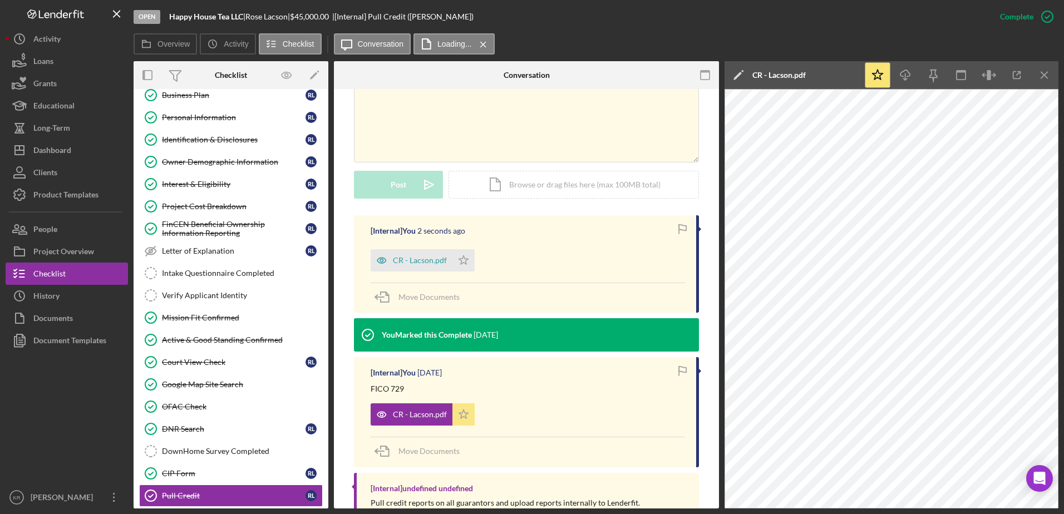
click at [471, 418] on icon "Icon/Star" at bounding box center [463, 414] width 22 height 22
click at [459, 256] on icon "Icon/Star" at bounding box center [463, 260] width 22 height 22
drag, startPoint x: 67, startPoint y: 155, endPoint x: 75, endPoint y: 154, distance: 8.4
click at [67, 155] on div "Dashboard" at bounding box center [52, 151] width 38 height 25
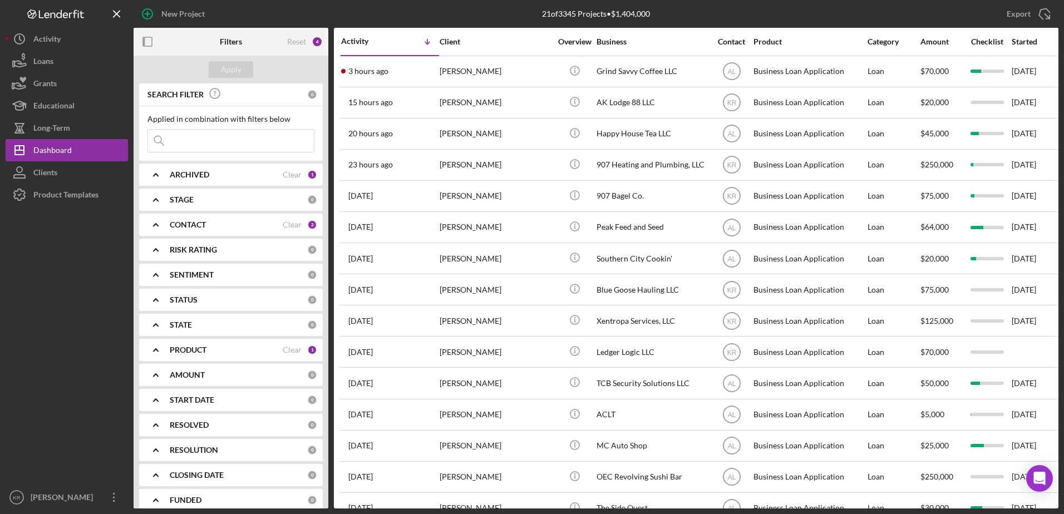
click at [187, 141] on input at bounding box center [231, 141] width 166 height 22
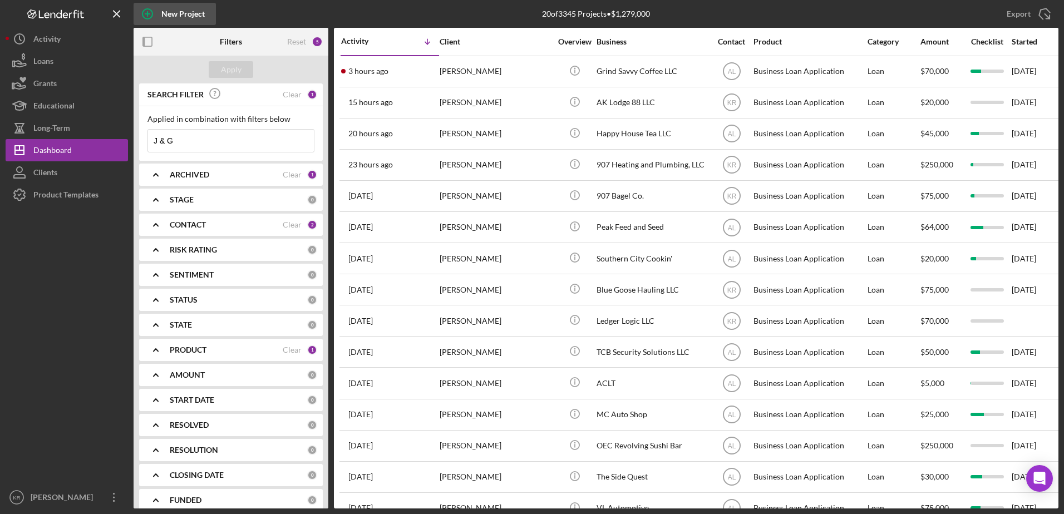
type input "J & G"
click at [162, 10] on div "New Project" at bounding box center [182, 14] width 43 height 22
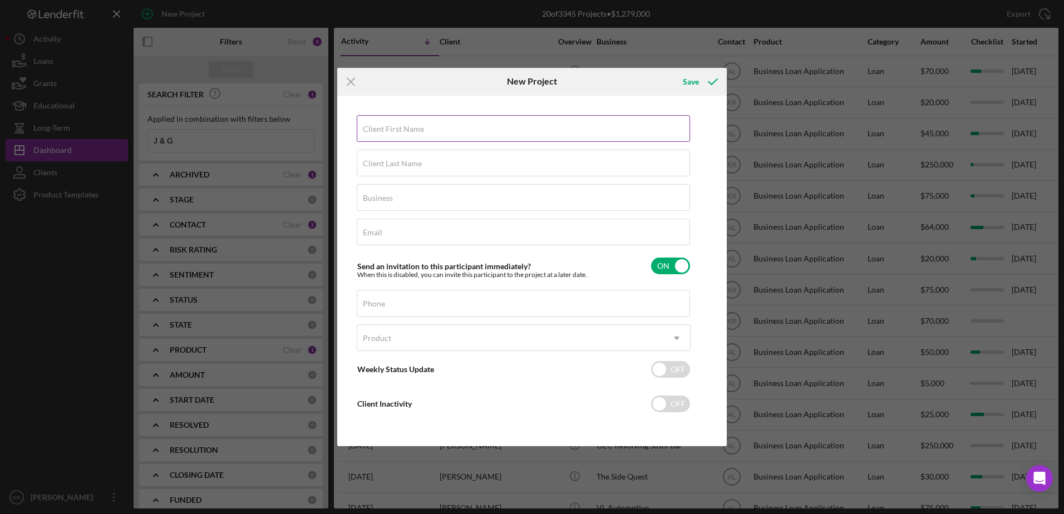
click at [453, 136] on input "Client First Name" at bounding box center [523, 128] width 333 height 27
type input "[PERSON_NAME]"
click at [439, 200] on input "Business" at bounding box center [523, 197] width 333 height 27
click at [392, 194] on label "Business" at bounding box center [526, 191] width 327 height 12
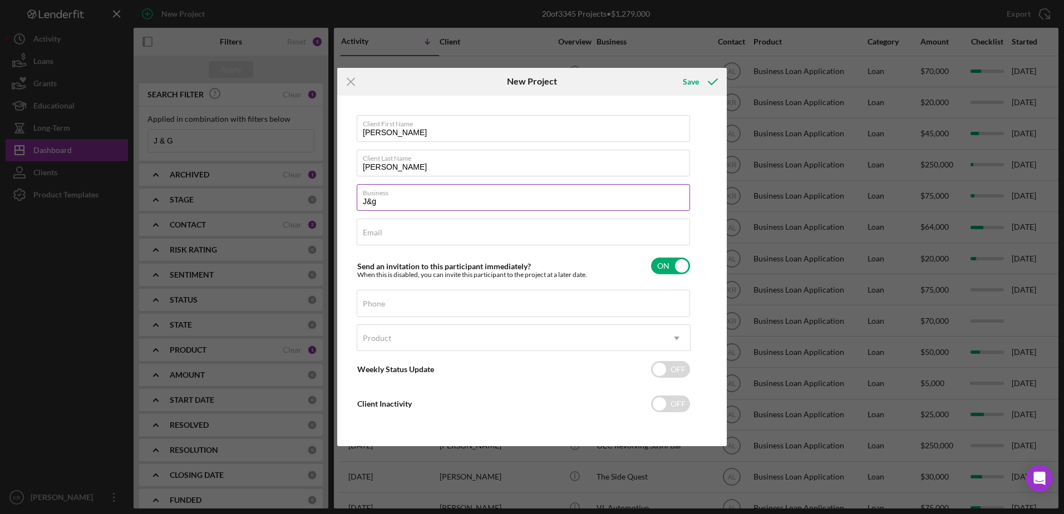
click at [392, 194] on input "J&g" at bounding box center [523, 197] width 333 height 27
type input "J&G Countertops LLC"
click at [424, 235] on input "Email" at bounding box center [523, 232] width 333 height 27
paste input "[EMAIL_ADDRESS][DOMAIN_NAME]"
type input "[EMAIL_ADDRESS][DOMAIN_NAME]"
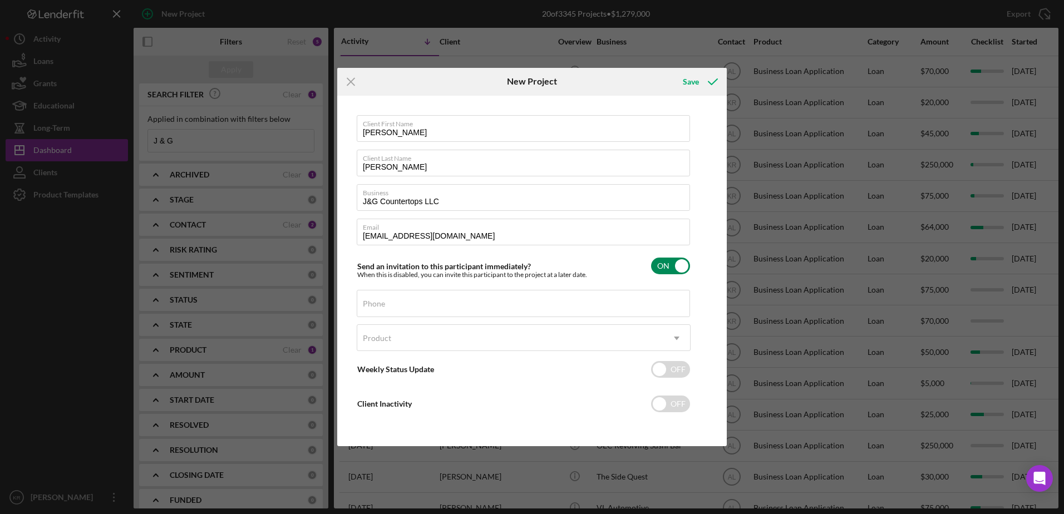
click at [565, 265] on div "Send an invitation to this participant immediately? When this is disabled, you …" at bounding box center [472, 270] width 230 height 17
checkbox input "false"
click at [435, 294] on div "Phone" at bounding box center [524, 304] width 334 height 28
type input "[PHONE_NUMBER]"
click at [537, 343] on div "Product" at bounding box center [510, 338] width 306 height 26
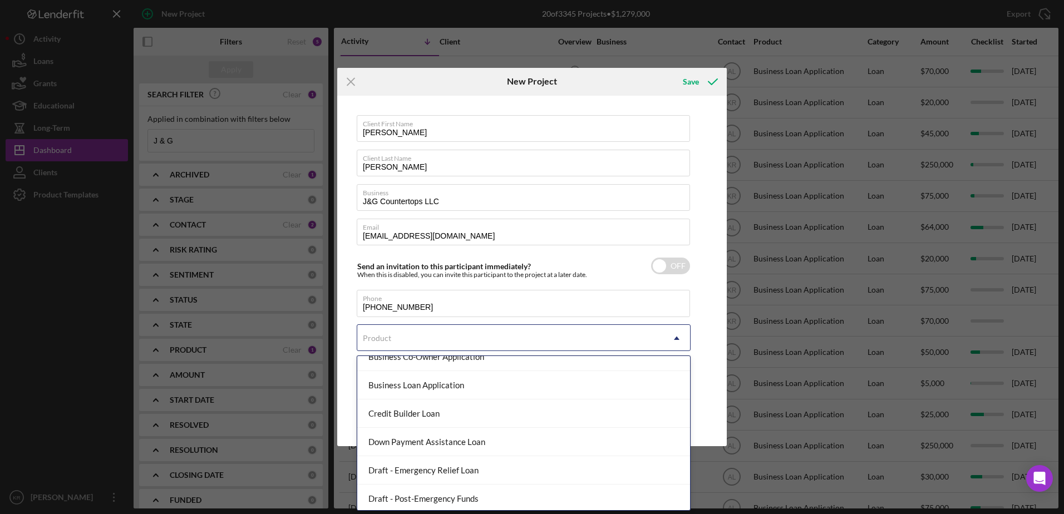
scroll to position [136, 0]
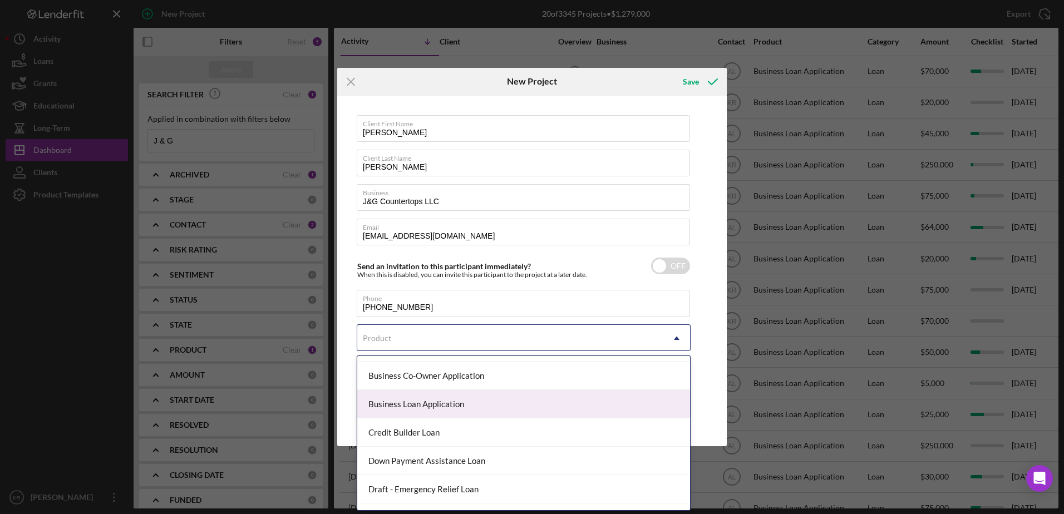
click at [472, 409] on div "Business Loan Application" at bounding box center [523, 404] width 333 height 28
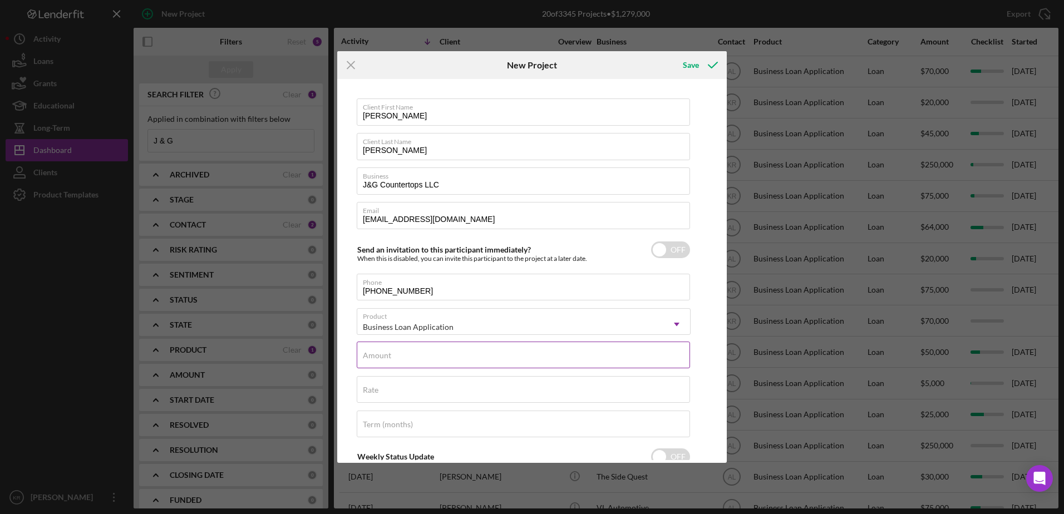
click at [459, 356] on input "Amount" at bounding box center [523, 355] width 333 height 27
type input "$250,000"
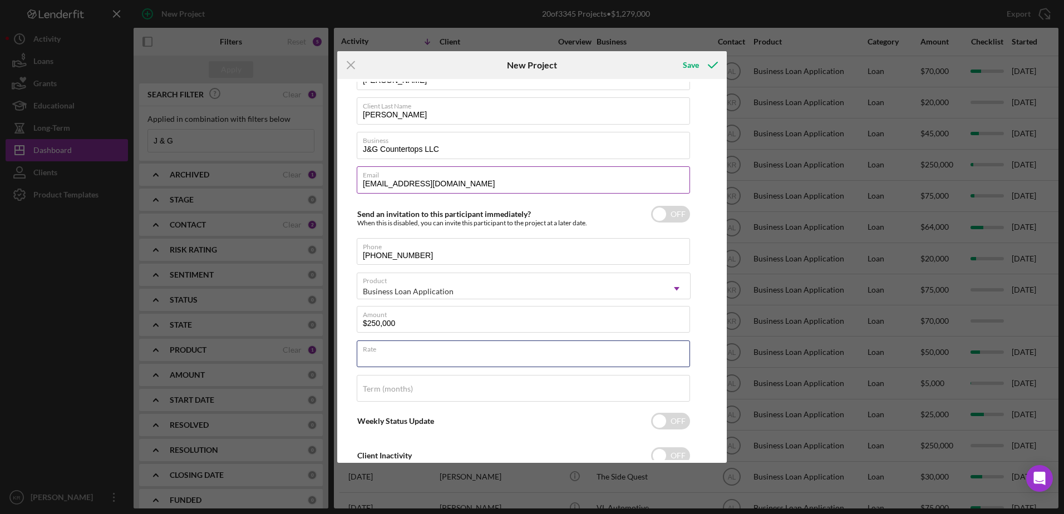
scroll to position [0, 0]
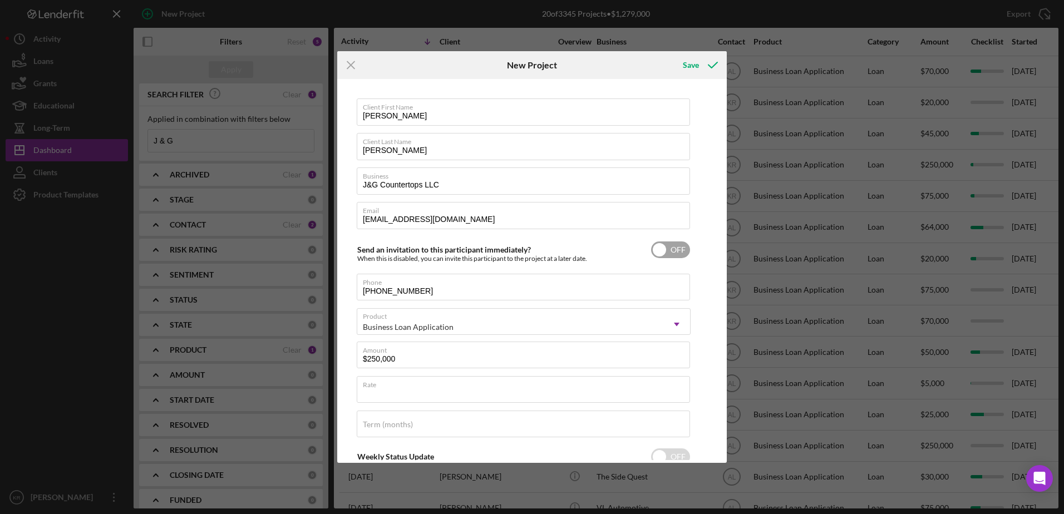
click at [683, 252] on input "checkbox" at bounding box center [670, 249] width 39 height 17
checkbox input "true"
click at [689, 57] on div "Save" at bounding box center [691, 65] width 16 height 22
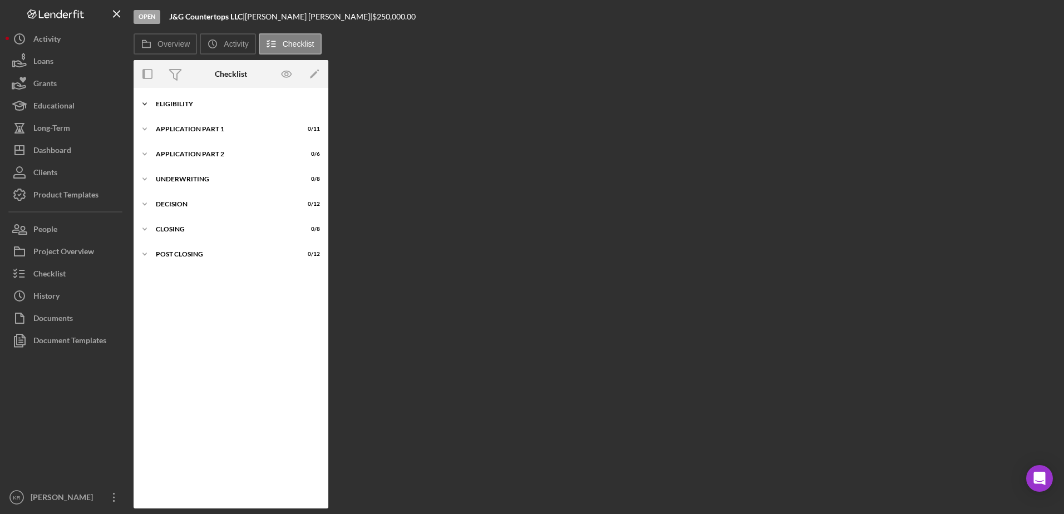
click at [165, 101] on div "Eligibility" at bounding box center [235, 104] width 159 height 7
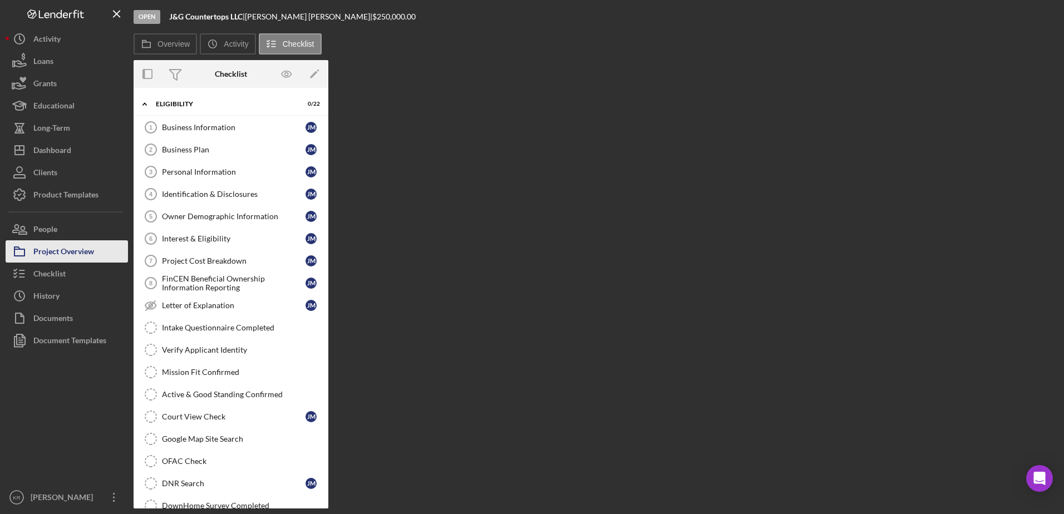
click at [92, 254] on div "Project Overview" at bounding box center [63, 252] width 61 height 25
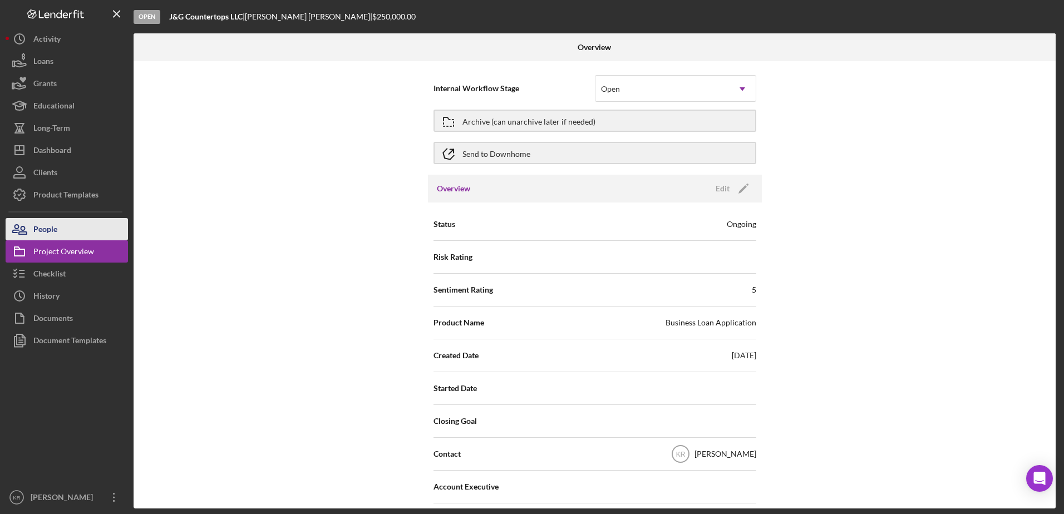
click at [93, 234] on button "People" at bounding box center [67, 229] width 122 height 22
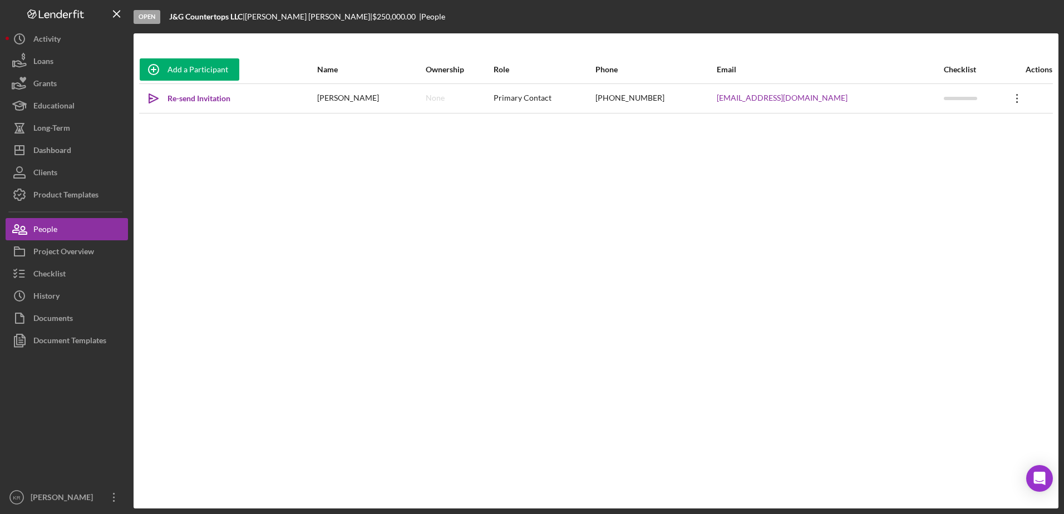
click at [1003, 101] on icon "Icon/Overflow" at bounding box center [1017, 99] width 28 height 28
click at [927, 147] on button "Icon/Link Get Invitation Link" at bounding box center [963, 150] width 122 height 22
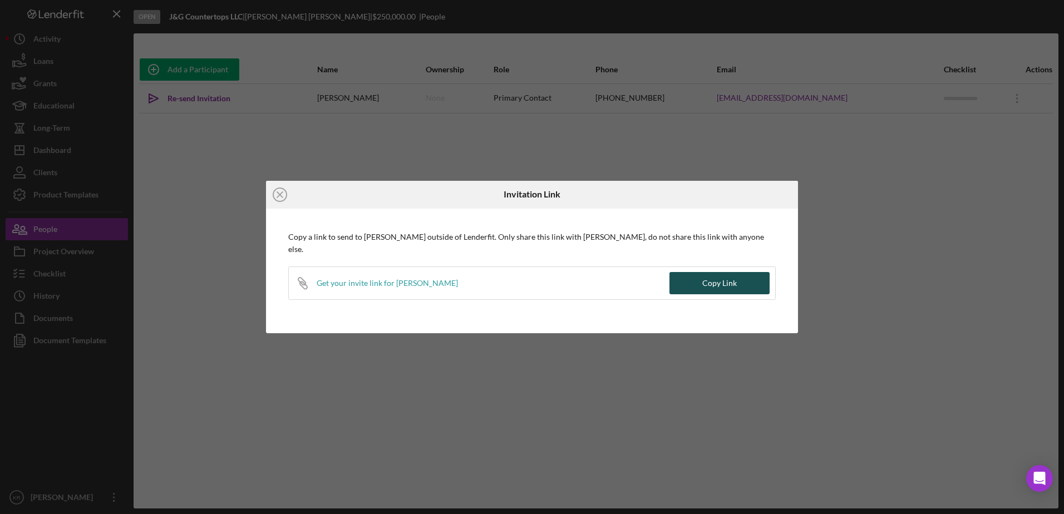
click at [719, 275] on div "Copy Link" at bounding box center [719, 283] width 34 height 22
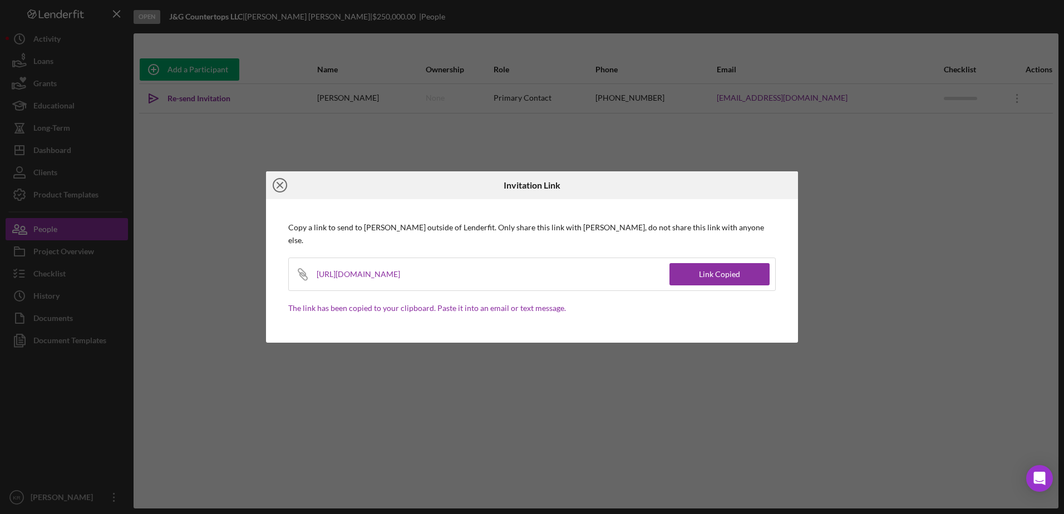
click at [276, 188] on icon "Icon/Close" at bounding box center [280, 185] width 28 height 28
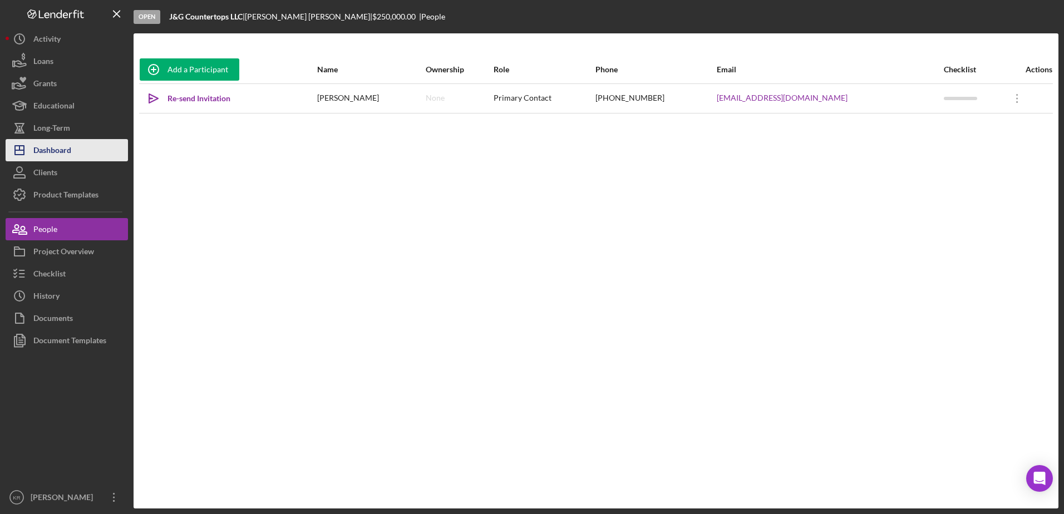
click at [42, 149] on div "Dashboard" at bounding box center [52, 151] width 38 height 25
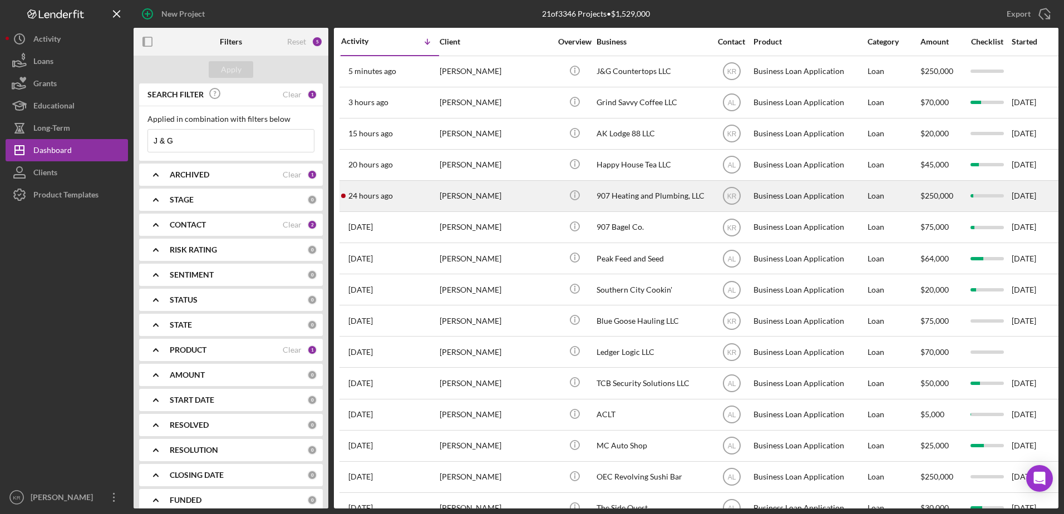
click at [404, 203] on div "24 hours ago [PERSON_NAME]" at bounding box center [389, 195] width 97 height 29
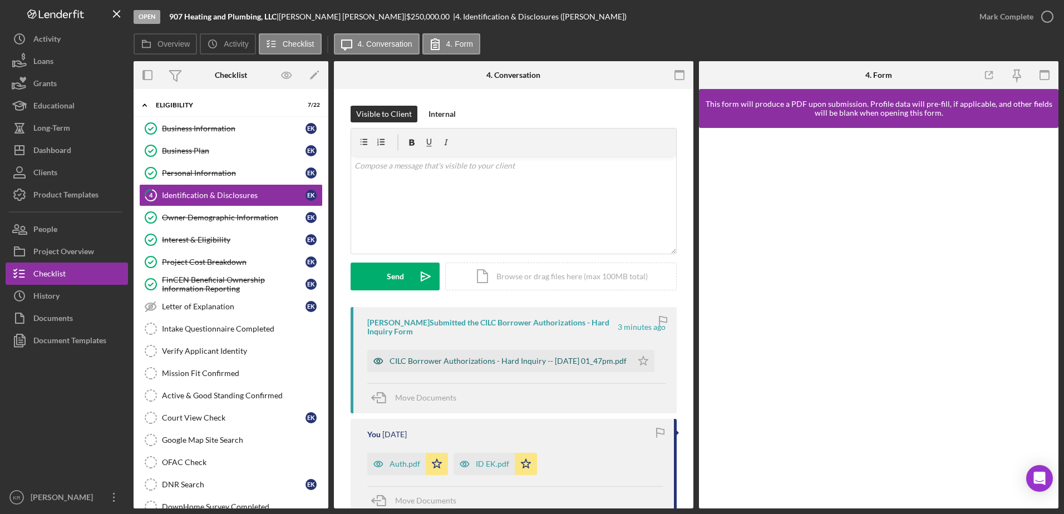
click at [511, 365] on div "CILC Borrower Authorizations - Hard Inquiry -- [DATE] 01_47pm.pdf" at bounding box center [507, 361] width 237 height 9
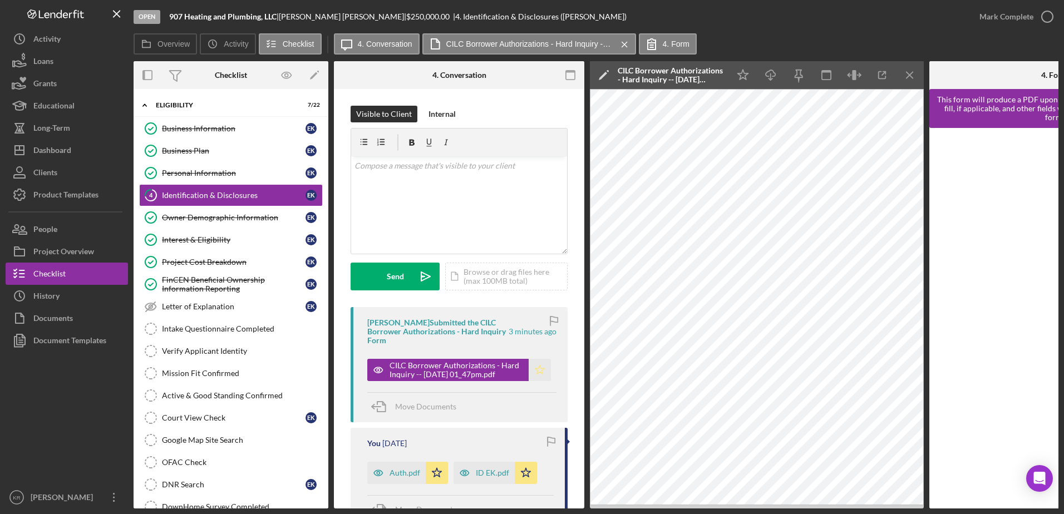
click at [536, 371] on icon "Icon/Star" at bounding box center [539, 370] width 22 height 22
click at [96, 152] on button "Icon/Dashboard Dashboard" at bounding box center [67, 150] width 122 height 22
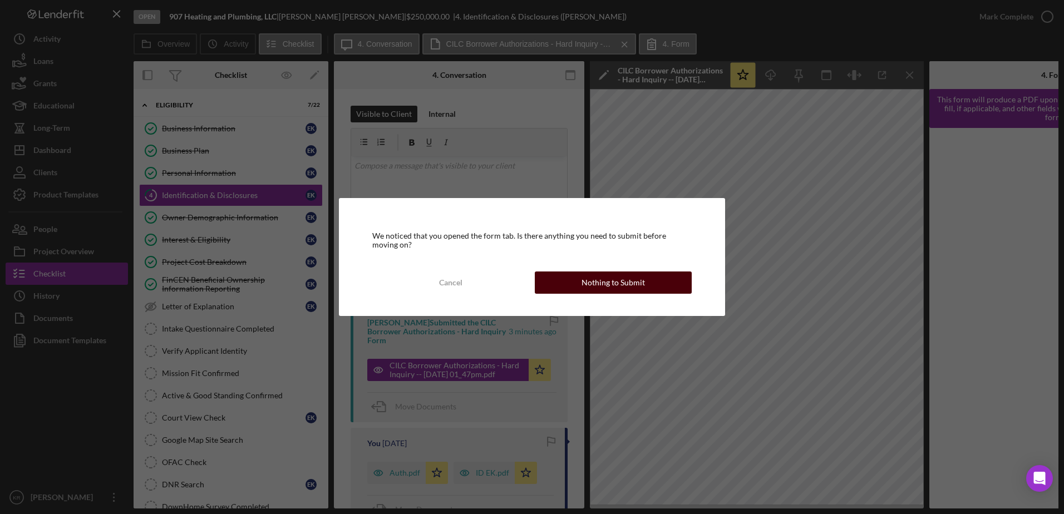
click at [675, 290] on button "Nothing to Submit" at bounding box center [613, 282] width 157 height 22
